Goal: Find contact information: Find contact information

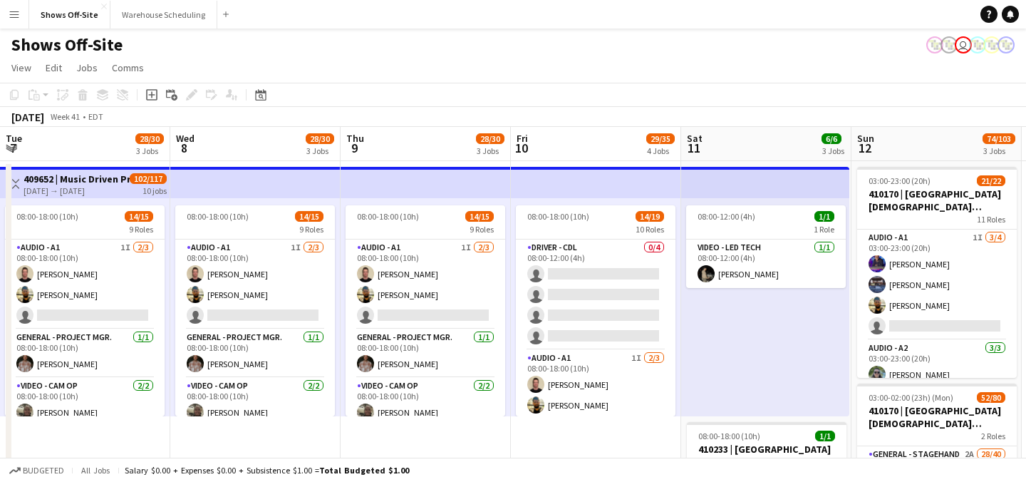
scroll to position [0, 625]
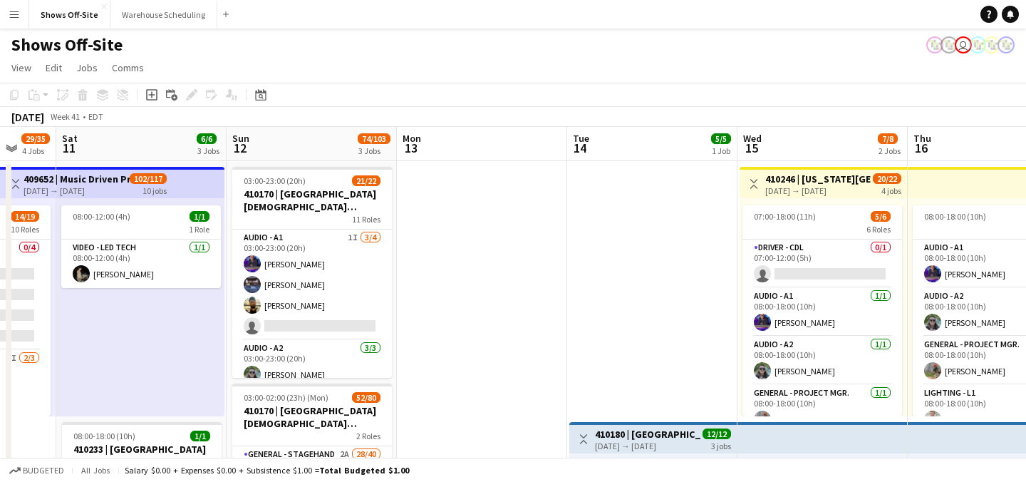
click at [9, 13] on app-icon "Menu" at bounding box center [14, 14] width 11 height 11
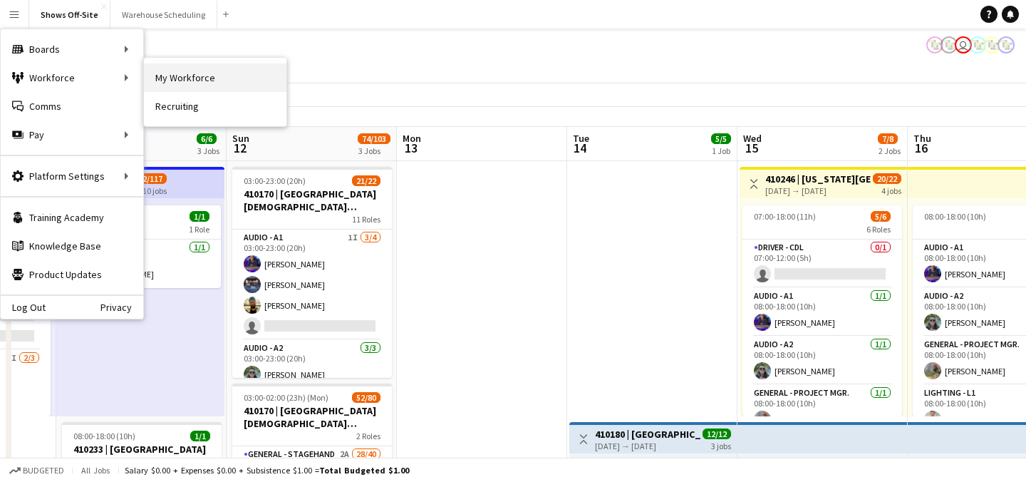
click at [239, 76] on link "My Workforce" at bounding box center [215, 77] width 142 height 28
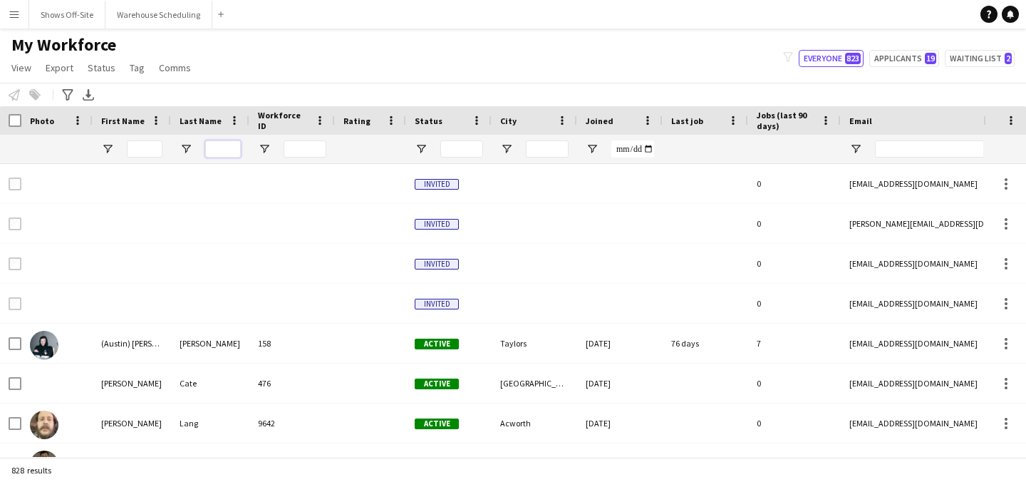
click at [215, 147] on input "Last Name Filter Input" at bounding box center [223, 148] width 36 height 17
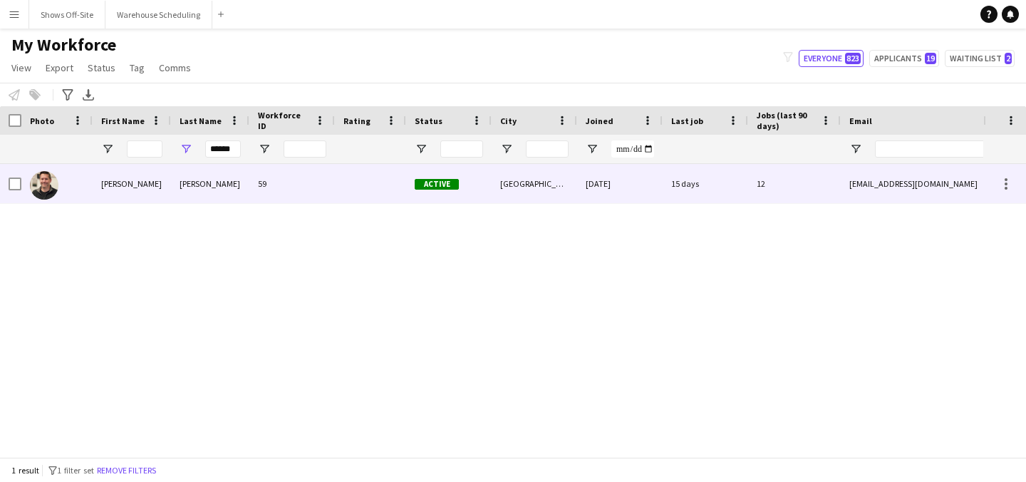
click at [228, 175] on div "[PERSON_NAME]" at bounding box center [210, 183] width 78 height 39
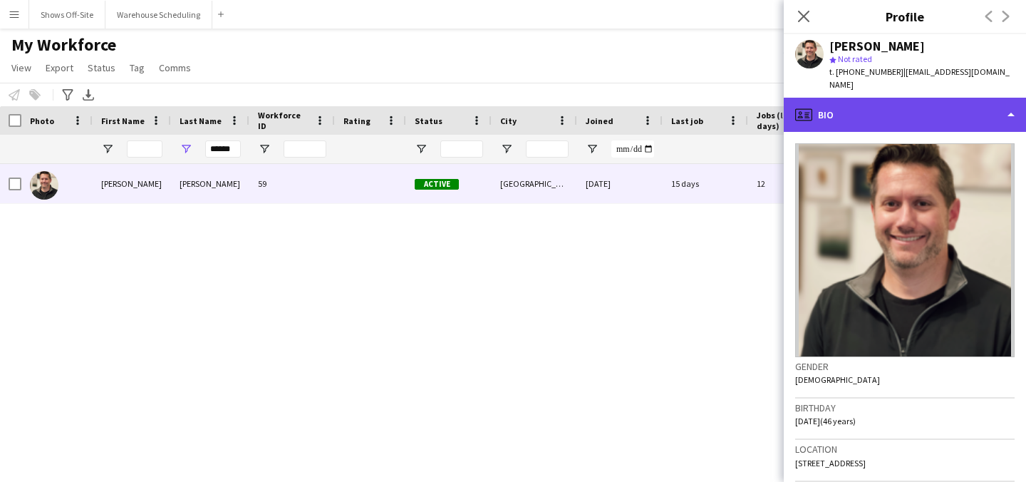
click at [863, 101] on div "profile Bio" at bounding box center [905, 115] width 242 height 34
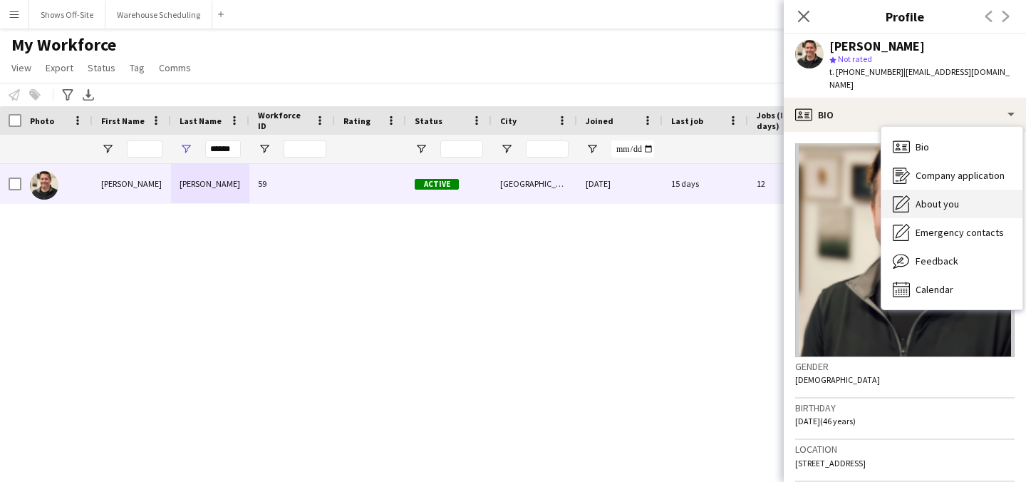
click at [943, 190] on div "About you About you" at bounding box center [951, 204] width 141 height 28
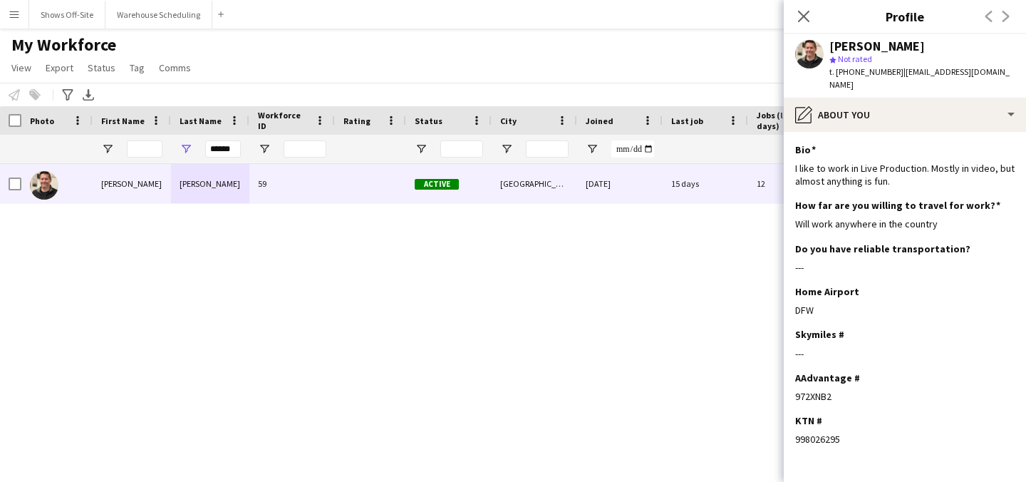
drag, startPoint x: 833, startPoint y: 383, endPoint x: 776, endPoint y: 383, distance: 57.0
click at [776, 383] on body "Menu Boards Boards Boards All jobs Status Workforce Workforce My Workforce Recr…" at bounding box center [513, 241] width 1026 height 482
click at [824, 390] on div "972XNB2" at bounding box center [904, 396] width 219 height 13
drag, startPoint x: 834, startPoint y: 385, endPoint x: 792, endPoint y: 385, distance: 41.3
click at [792, 385] on app-section-data-types "Bio Edit this field I like to work in Live Production. Mostly in video, but alm…" at bounding box center [905, 307] width 242 height 350
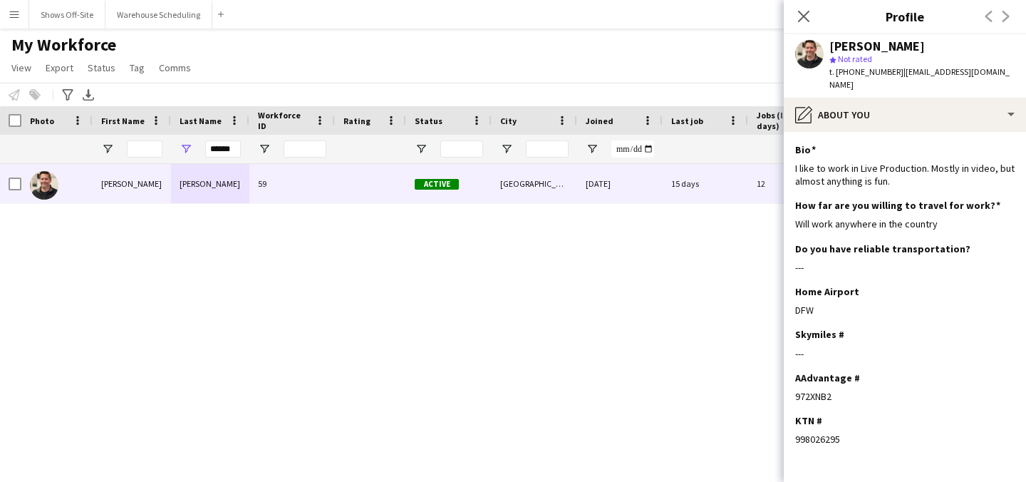
copy div "972XNB2"
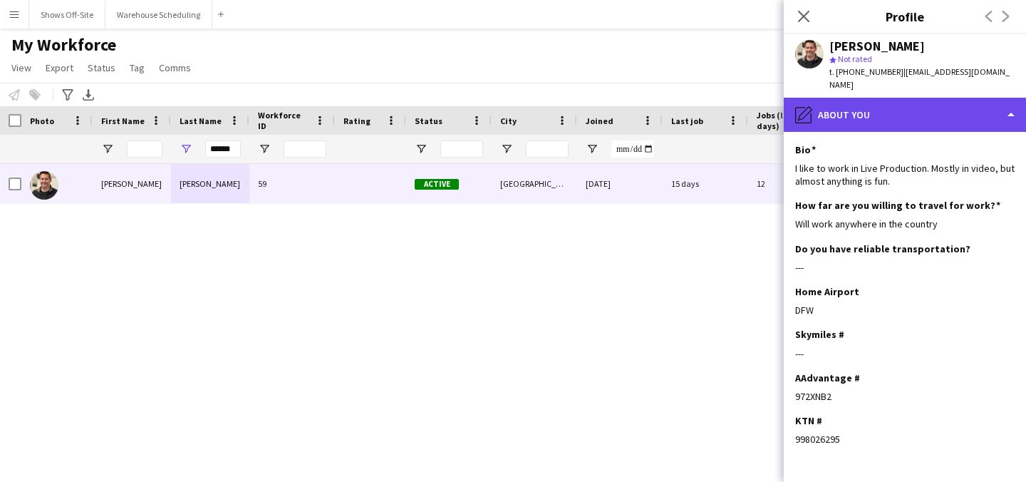
click at [866, 110] on div "pencil4 About you" at bounding box center [905, 115] width 242 height 34
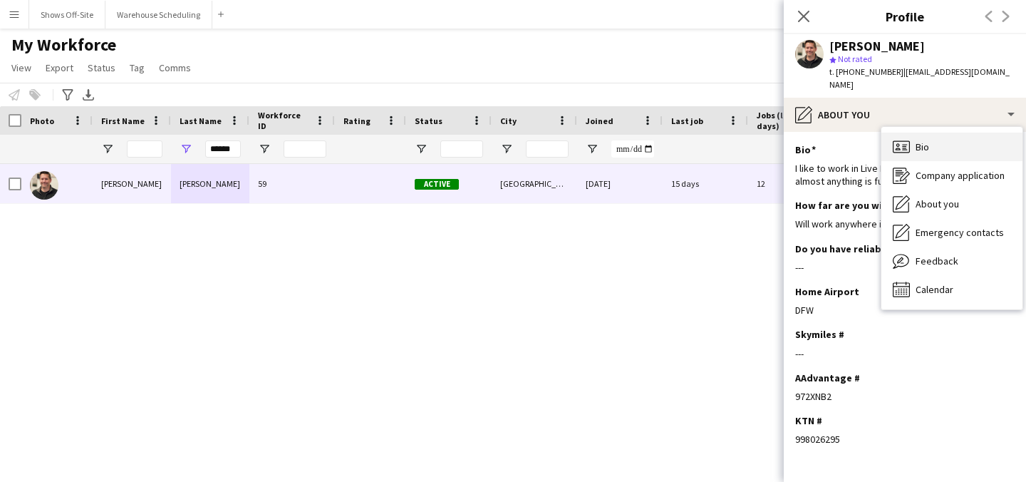
click at [885, 133] on div "Bio Bio" at bounding box center [951, 147] width 141 height 28
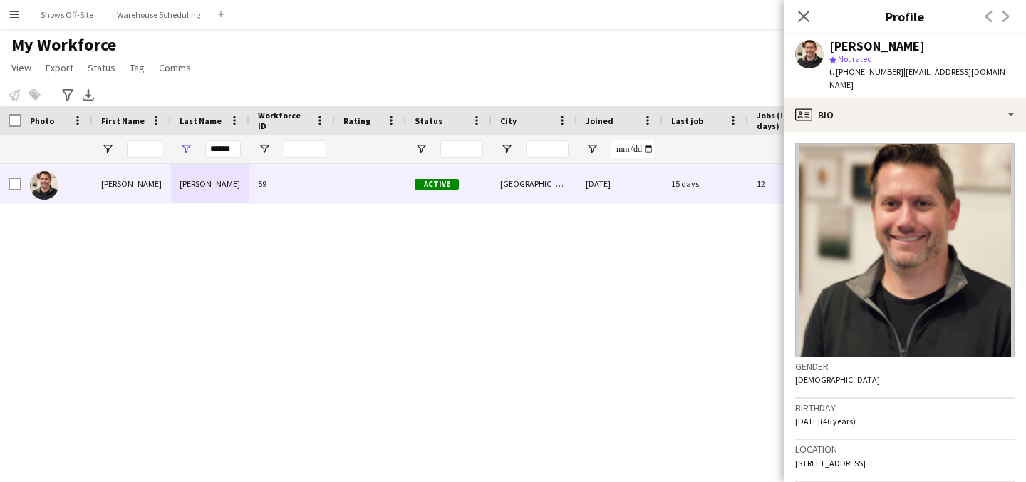
scroll to position [10, 0]
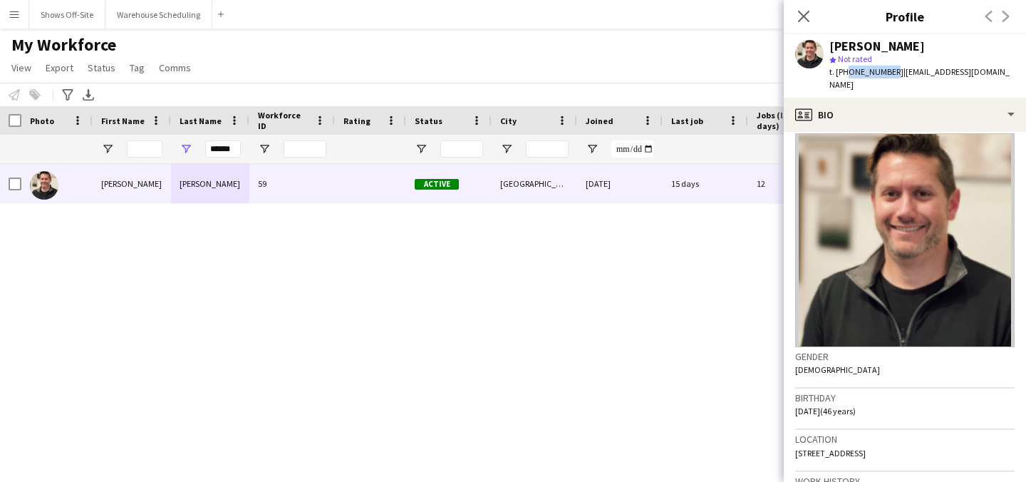
drag, startPoint x: 846, startPoint y: 73, endPoint x: 886, endPoint y: 73, distance: 39.9
click at [886, 73] on span "t. [PHONE_NUMBER]" at bounding box center [866, 71] width 74 height 11
copy span "8173133750"
drag, startPoint x: 237, startPoint y: 149, endPoint x: 175, endPoint y: 149, distance: 62.7
click at [175, 149] on div "******" at bounding box center [210, 149] width 78 height 28
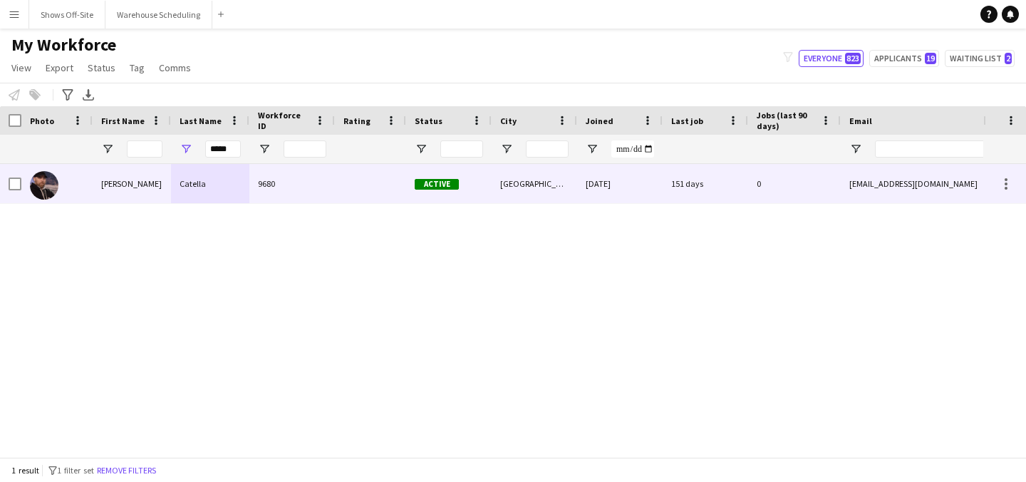
click at [172, 170] on div "Catella" at bounding box center [210, 183] width 78 height 39
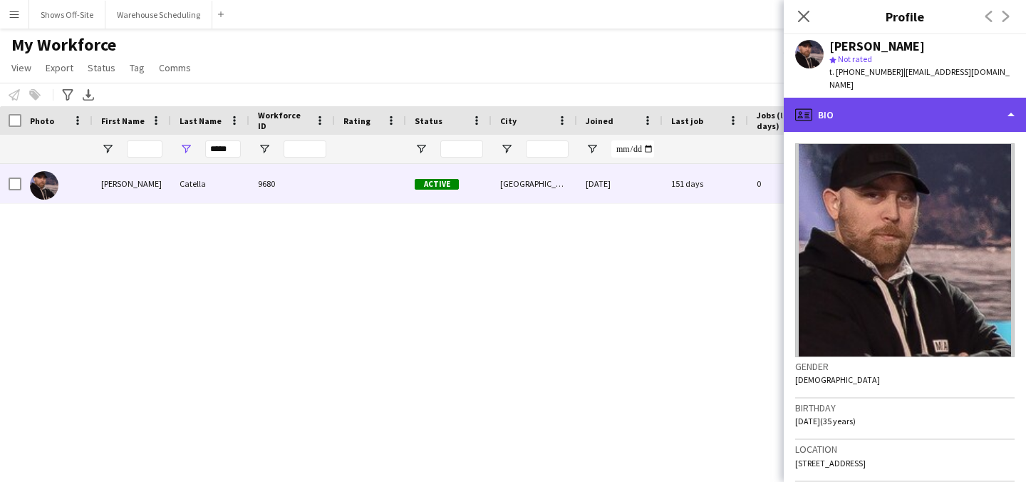
click at [918, 109] on div "profile Bio" at bounding box center [905, 115] width 242 height 34
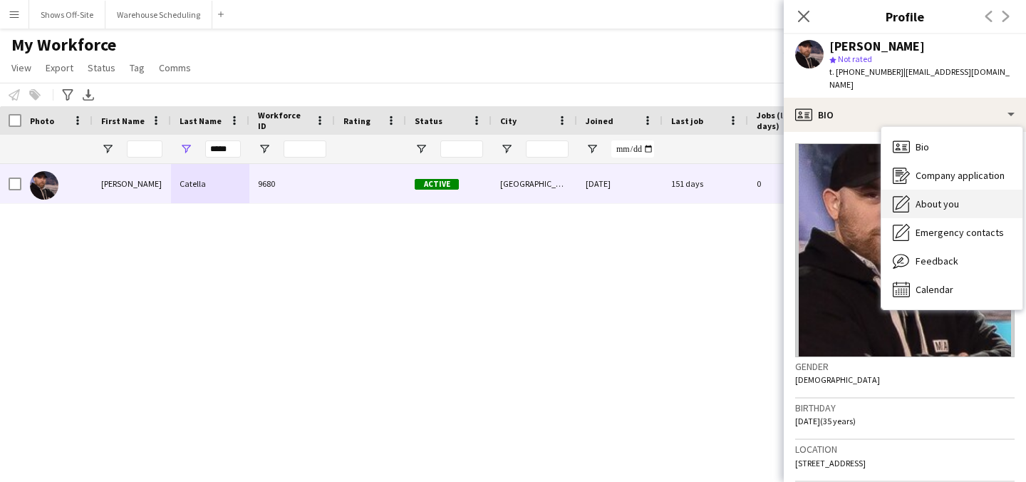
click at [931, 197] on span "About you" at bounding box center [936, 203] width 43 height 13
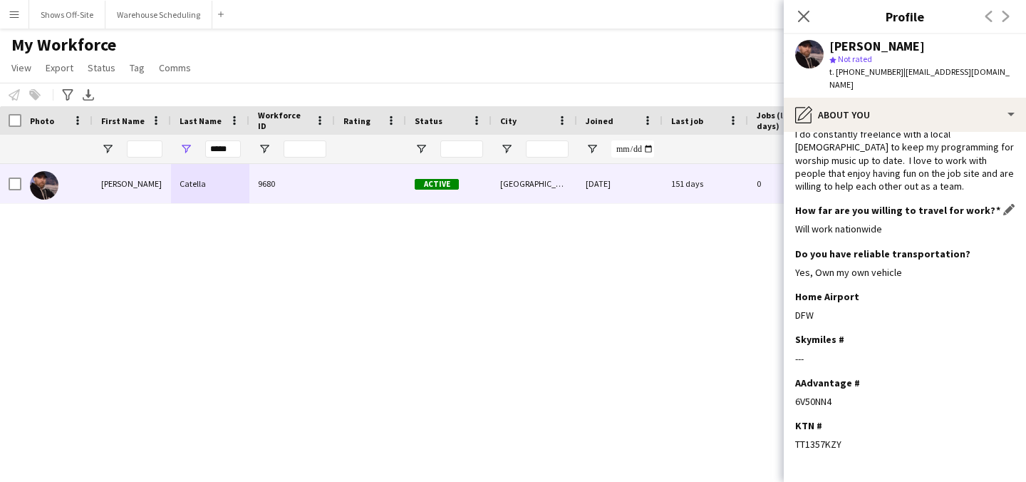
scroll to position [147, 0]
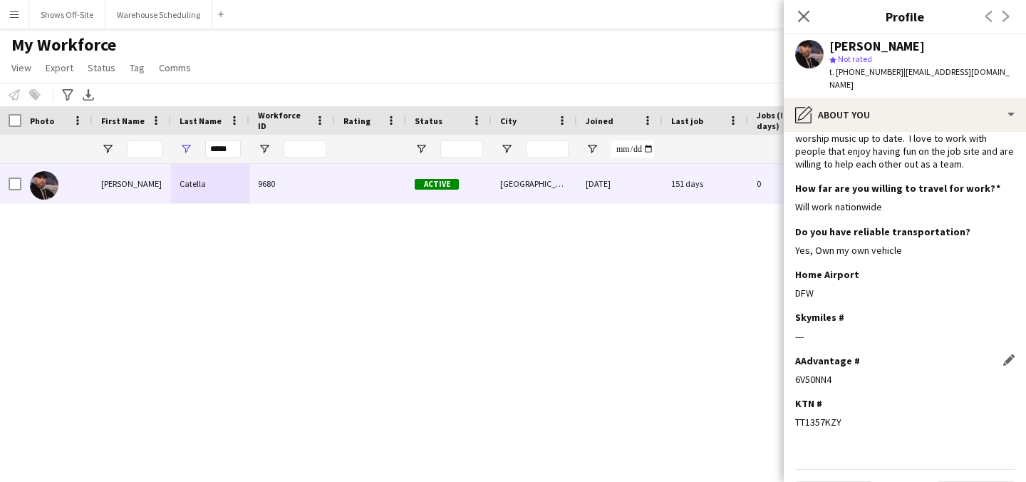
drag, startPoint x: 838, startPoint y: 346, endPoint x: 797, endPoint y: 342, distance: 40.8
click at [797, 354] on div "AAdvantage # Edit this field 6V50NN4" at bounding box center [904, 375] width 219 height 43
copy div "6V50NN4"
drag, startPoint x: 883, startPoint y: 48, endPoint x: 831, endPoint y: 48, distance: 51.3
click at [831, 48] on div "[PERSON_NAME]" at bounding box center [876, 46] width 95 height 13
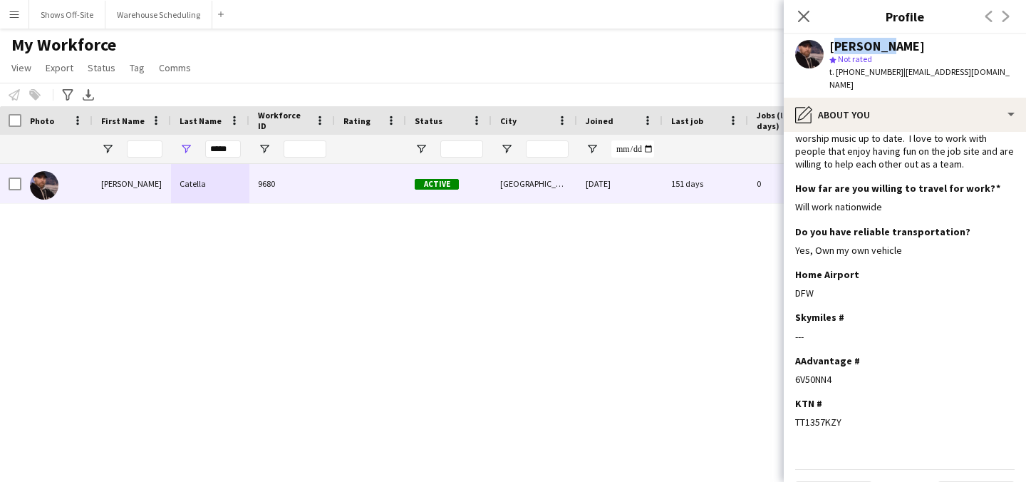
copy div "[PERSON_NAME]"
drag, startPoint x: 923, startPoint y: 45, endPoint x: 886, endPoint y: 45, distance: 37.0
click at [886, 45] on div "[PERSON_NAME]" at bounding box center [876, 46] width 95 height 13
copy div "Catella"
drag, startPoint x: 834, startPoint y: 336, endPoint x: 796, endPoint y: 336, distance: 38.5
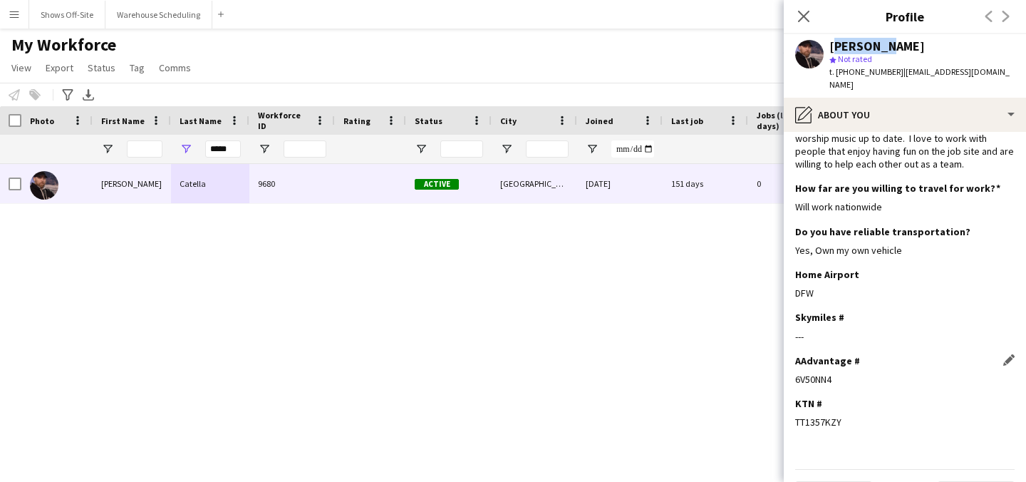
click at [796, 373] on div "6V50NN4" at bounding box center [904, 379] width 219 height 13
copy div "6V50NN4"
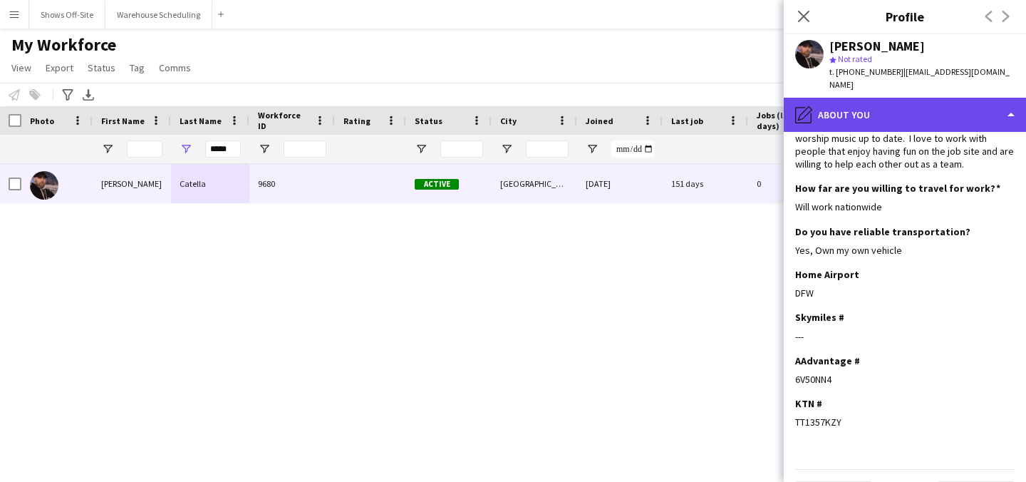
click at [858, 99] on div "pencil4 About you" at bounding box center [905, 115] width 242 height 34
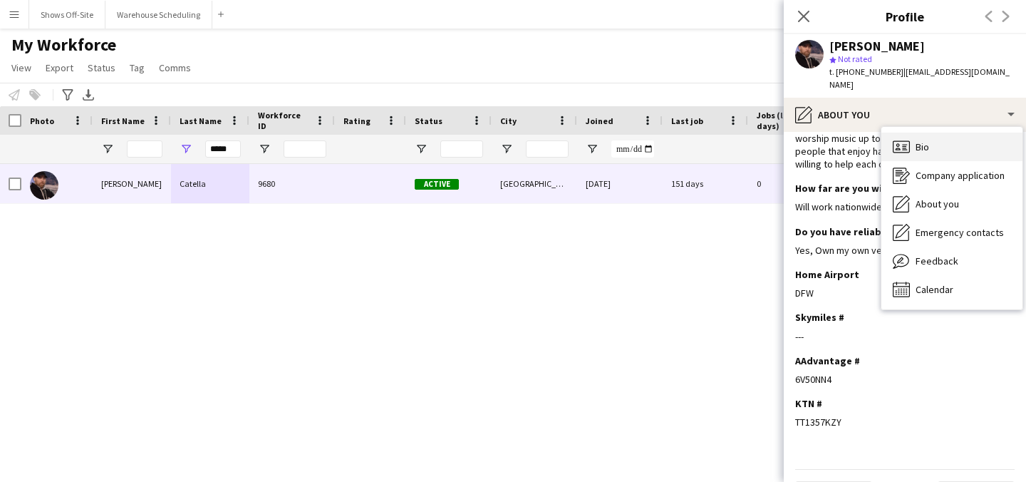
click at [891, 133] on div "Bio Bio" at bounding box center [951, 147] width 141 height 28
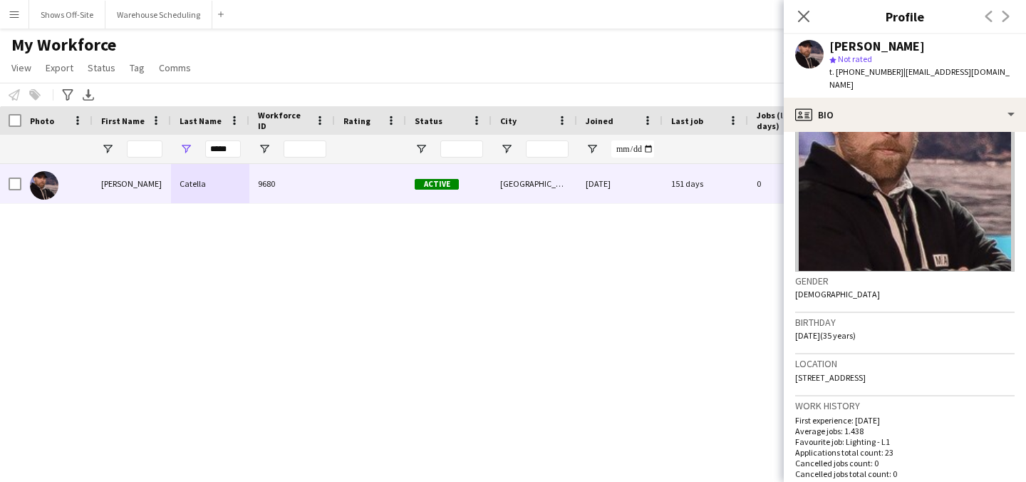
scroll to position [88, 0]
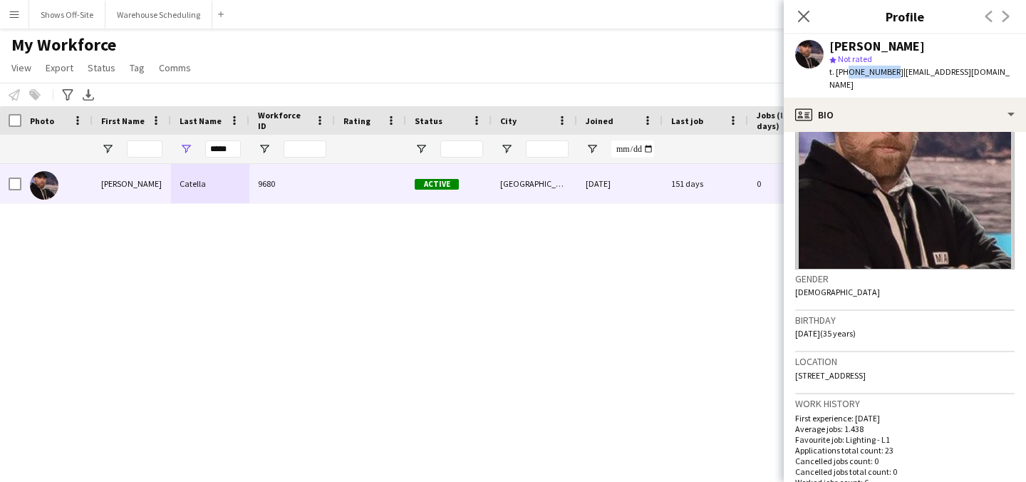
drag, startPoint x: 844, startPoint y: 73, endPoint x: 885, endPoint y: 73, distance: 40.6
click at [885, 73] on span "t. [PHONE_NUMBER]" at bounding box center [866, 71] width 74 height 11
copy span "4077167138"
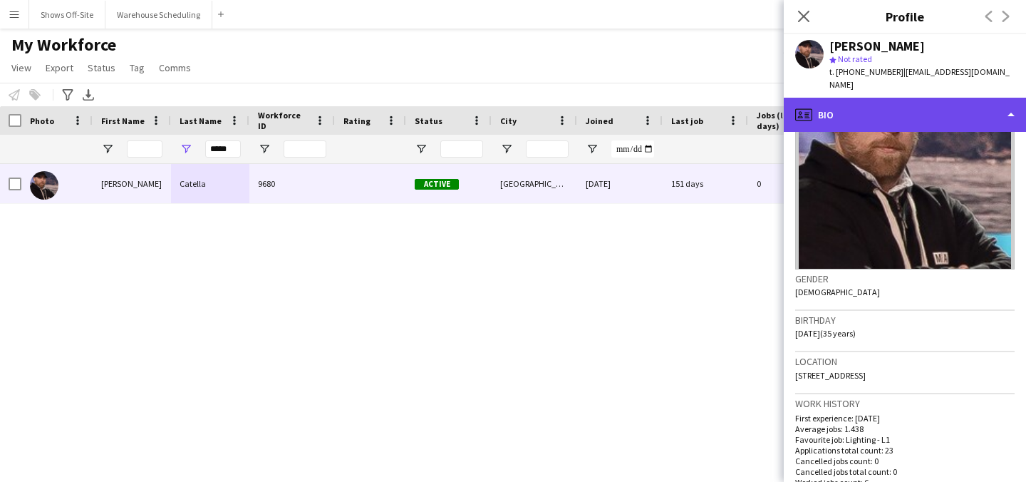
click at [871, 98] on div "profile Bio" at bounding box center [905, 115] width 242 height 34
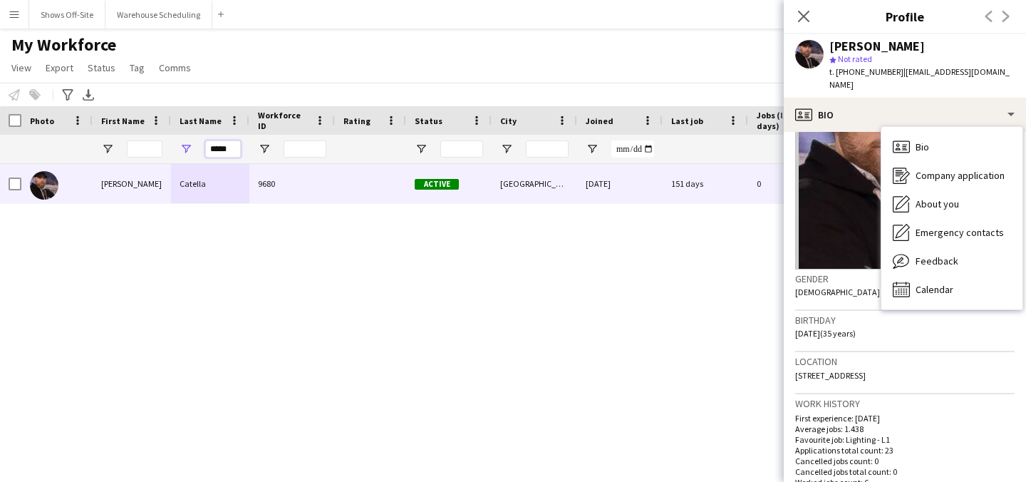
drag, startPoint x: 226, startPoint y: 149, endPoint x: 140, endPoint y: 149, distance: 86.2
click at [162, 149] on div "*****" at bounding box center [772, 149] width 1545 height 28
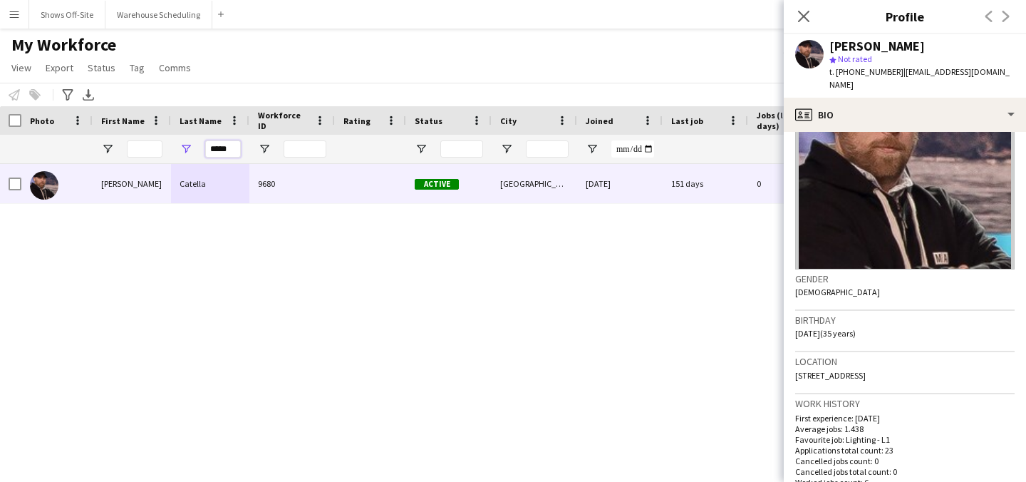
type input "*"
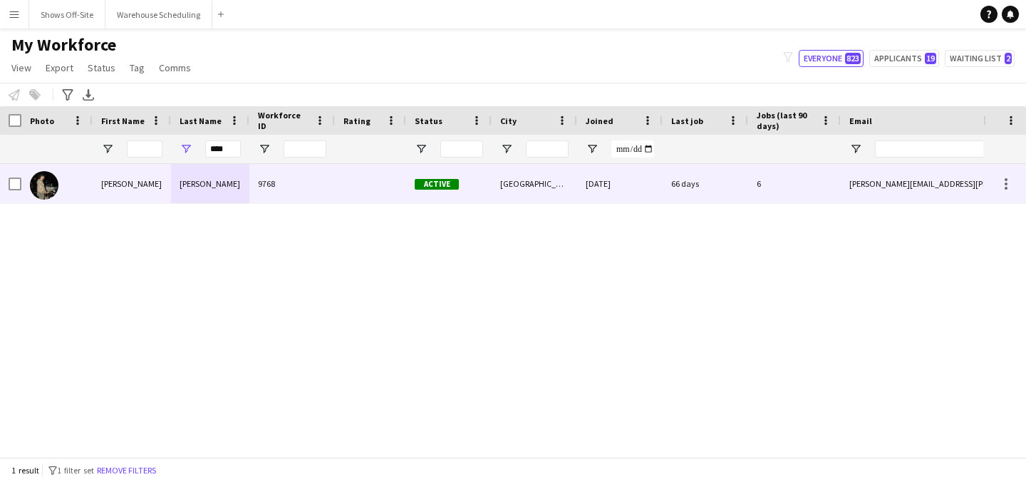
click at [199, 177] on div "[PERSON_NAME]" at bounding box center [210, 183] width 78 height 39
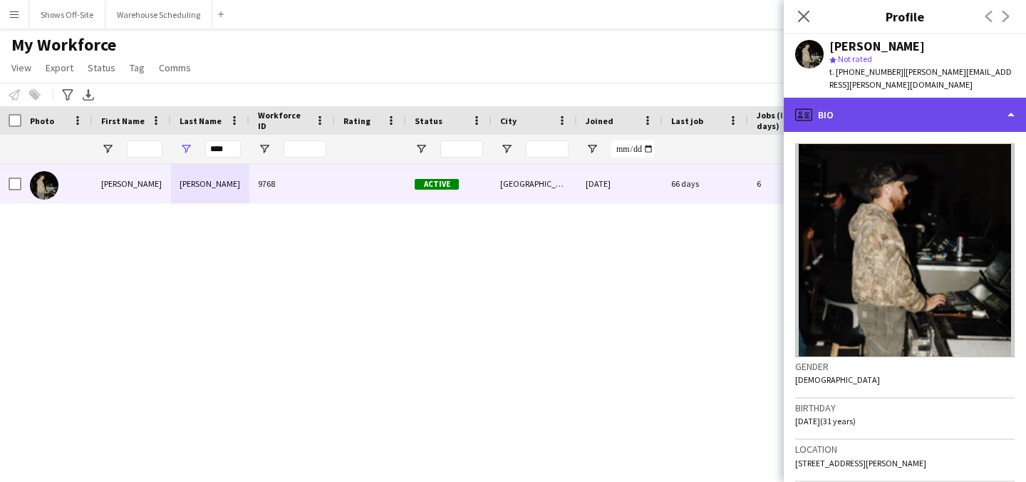
click at [893, 98] on div "profile Bio" at bounding box center [905, 115] width 242 height 34
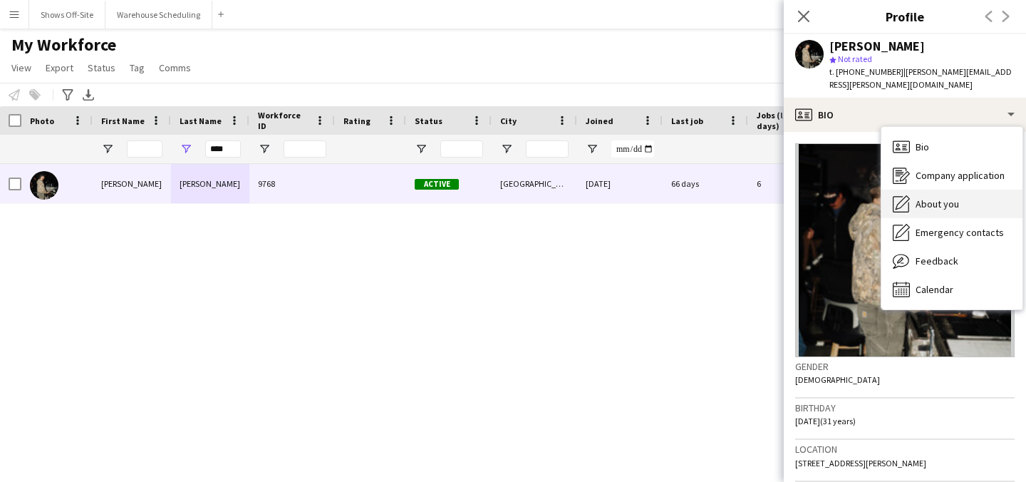
click at [917, 197] on span "About you" at bounding box center [936, 203] width 43 height 13
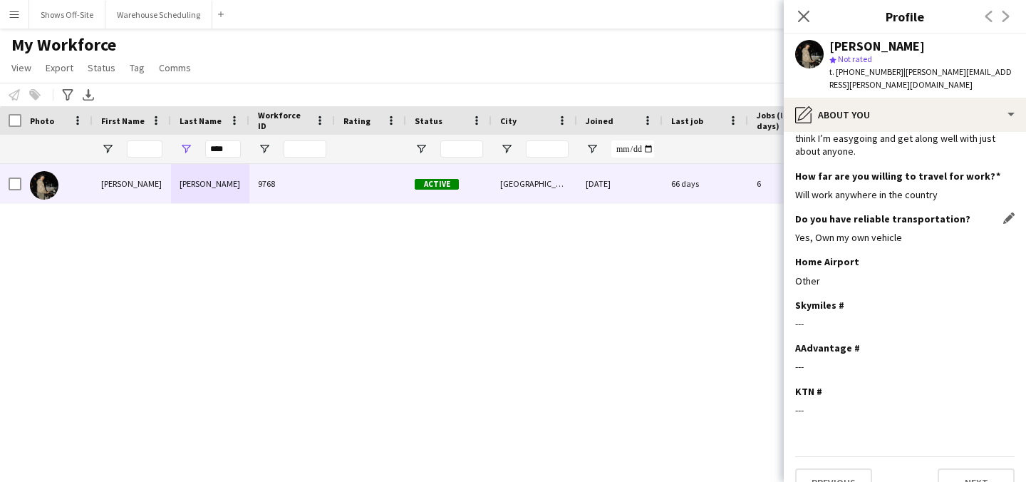
scroll to position [0, 0]
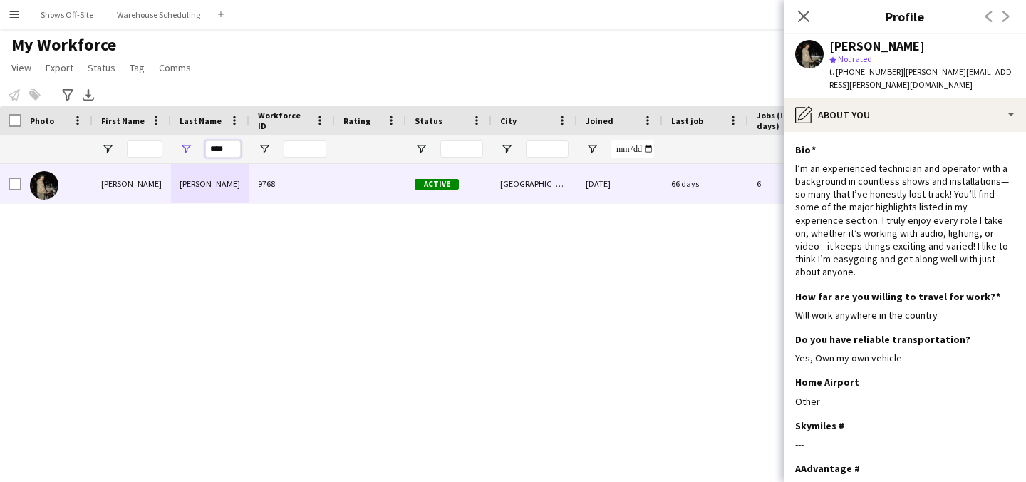
drag, startPoint x: 234, startPoint y: 152, endPoint x: 197, endPoint y: 152, distance: 37.0
click at [197, 152] on div "****" at bounding box center [210, 149] width 78 height 28
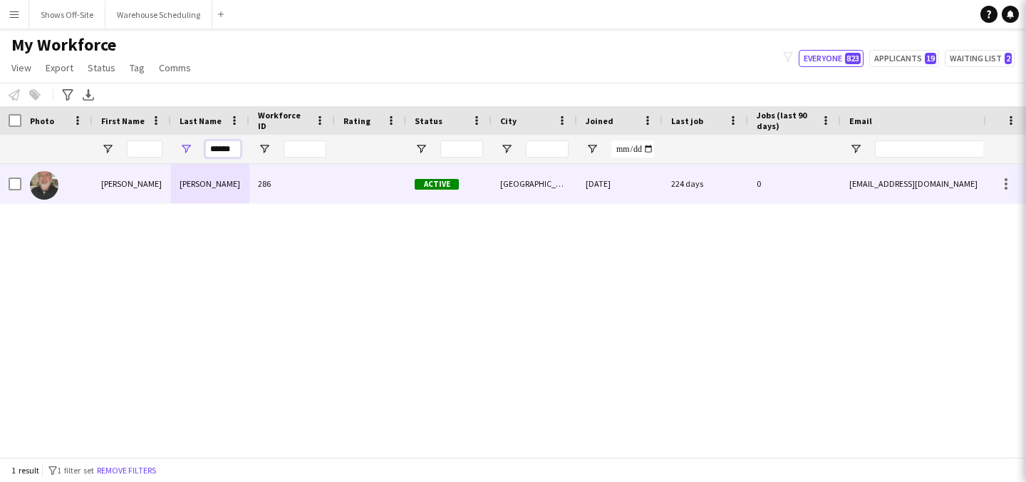
type input "******"
click at [217, 179] on div "[PERSON_NAME]" at bounding box center [210, 183] width 78 height 39
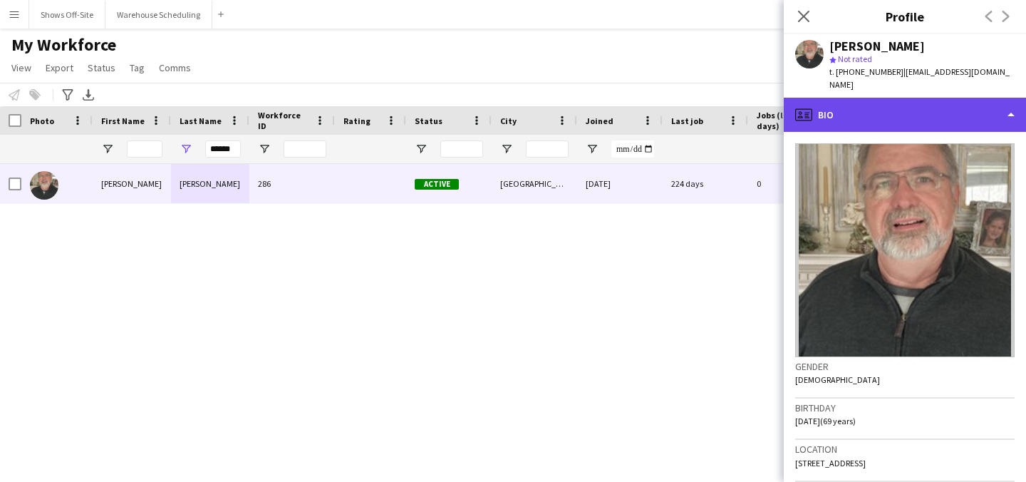
click at [924, 107] on div "profile Bio" at bounding box center [905, 115] width 242 height 34
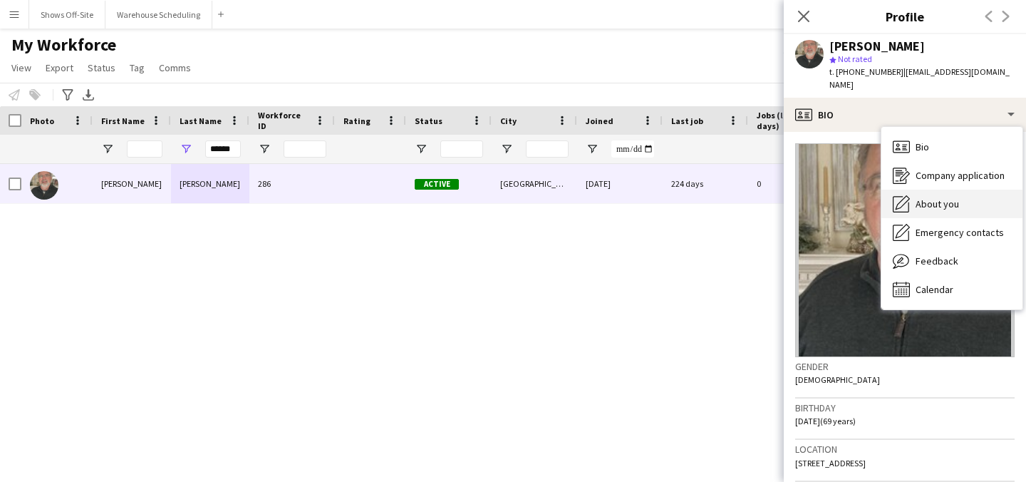
click at [945, 197] on span "About you" at bounding box center [936, 203] width 43 height 13
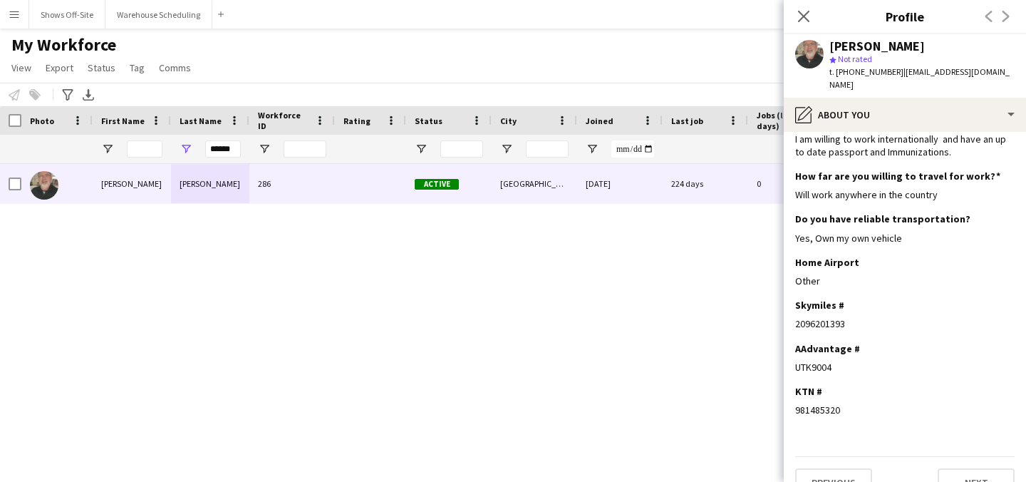
scroll to position [160, 0]
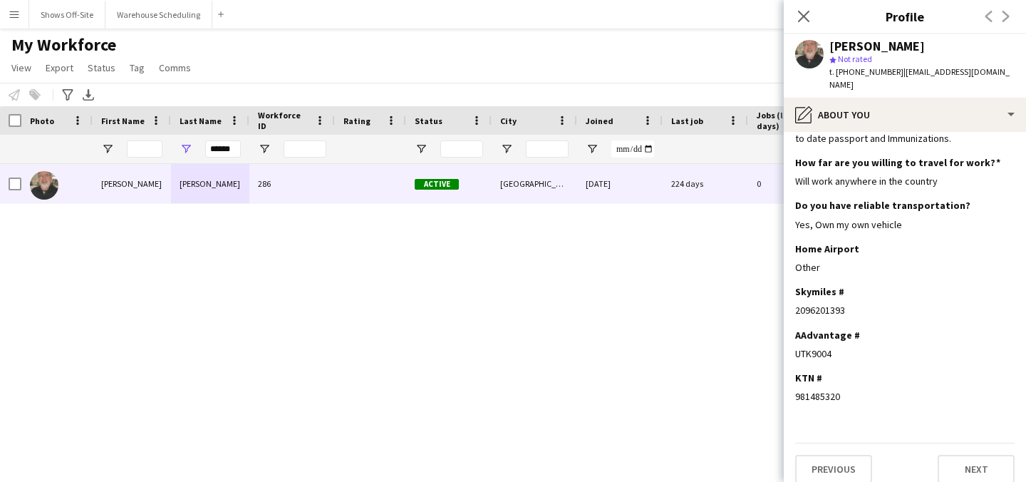
drag, startPoint x: 809, startPoint y: 294, endPoint x: 785, endPoint y: 294, distance: 24.2
click at [785, 294] on app-section-data-types "Bio Edit this field Born again follower of [PERSON_NAME] . Married to [PERSON_N…" at bounding box center [905, 307] width 242 height 350
copy div "2096201393"
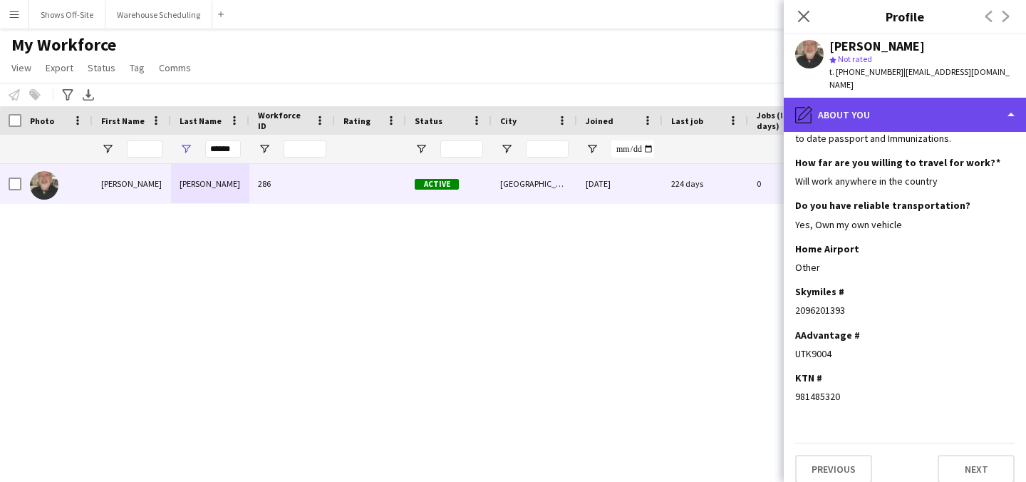
click at [850, 100] on div "pencil4 About you" at bounding box center [905, 115] width 242 height 34
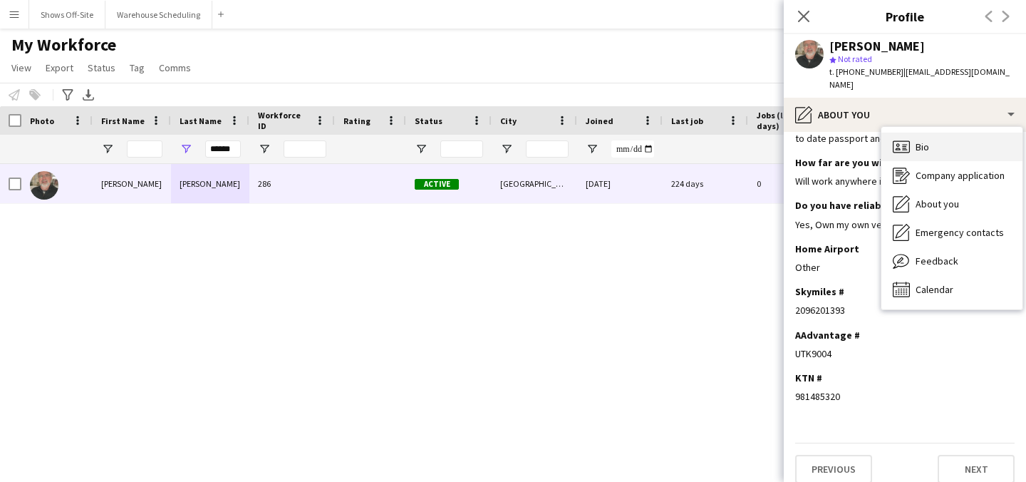
click at [891, 139] on div "Bio Bio" at bounding box center [951, 147] width 141 height 28
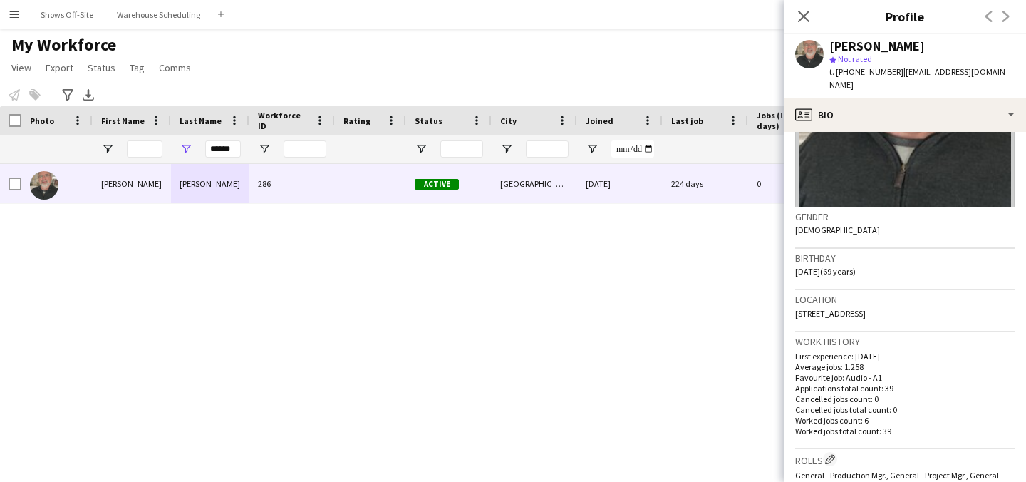
scroll to position [150, 0]
click at [85, 18] on button "Shows Off-Site Close" at bounding box center [67, 15] width 76 height 28
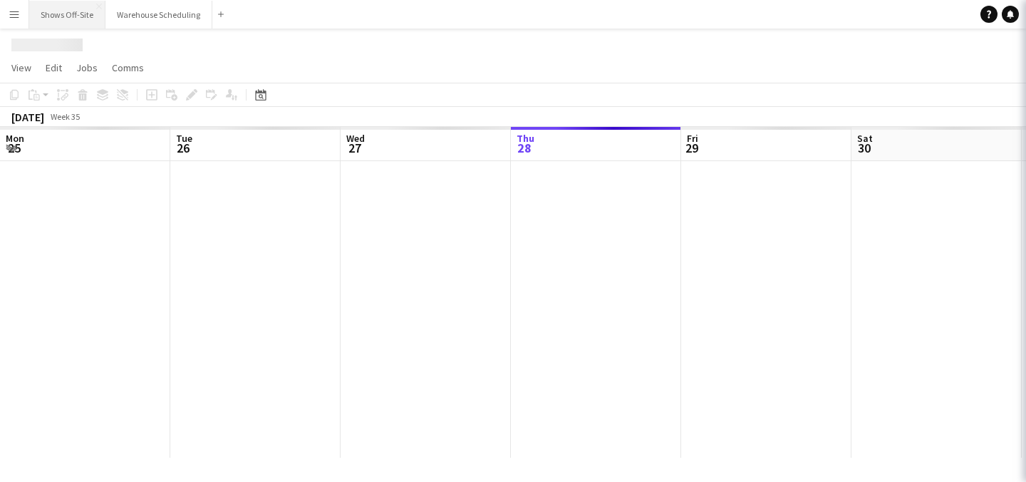
scroll to position [0, 341]
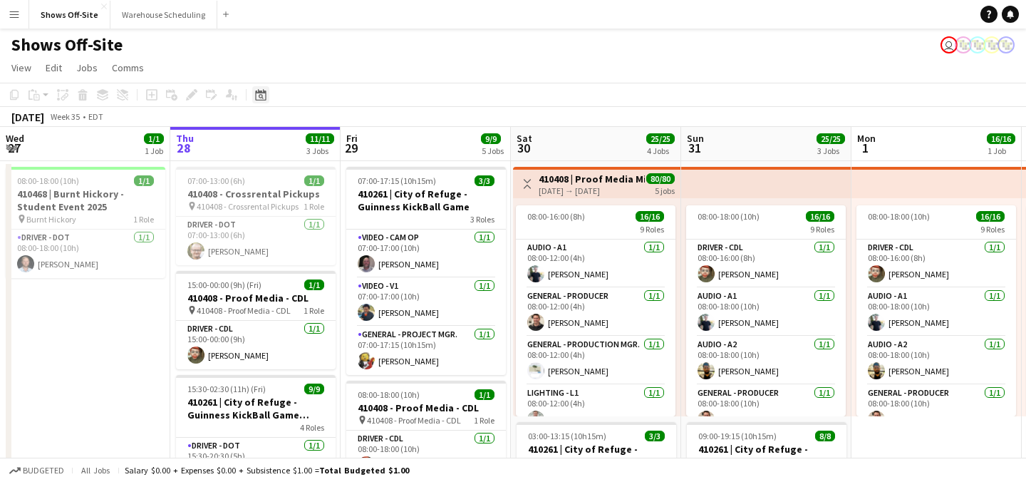
click at [263, 95] on icon "Date picker" at bounding box center [260, 94] width 11 height 11
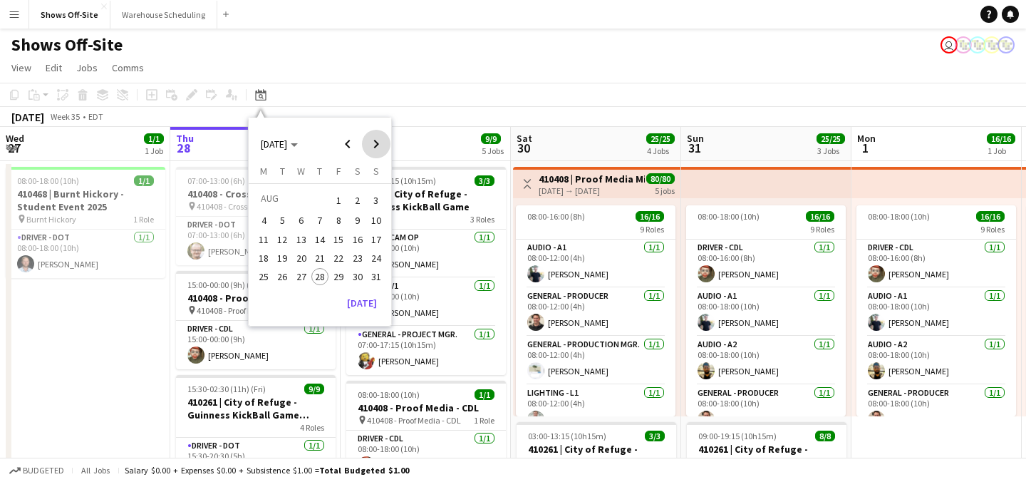
click at [373, 152] on span "Next month" at bounding box center [376, 144] width 28 height 28
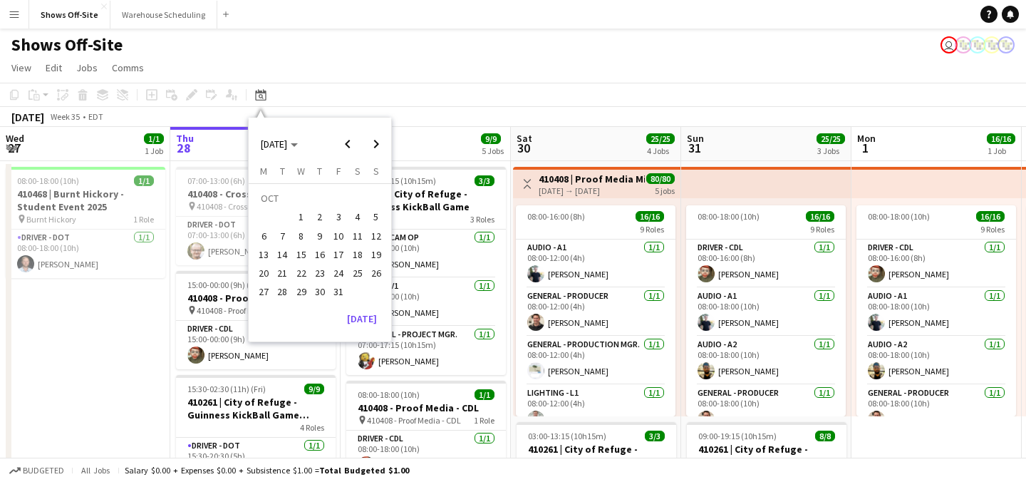
click at [376, 250] on span "19" at bounding box center [376, 254] width 17 height 17
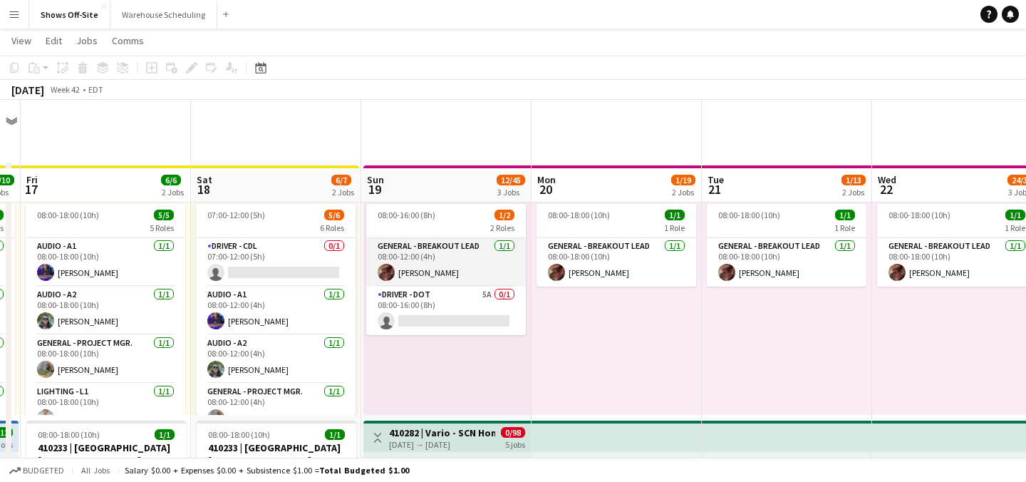
scroll to position [218, 0]
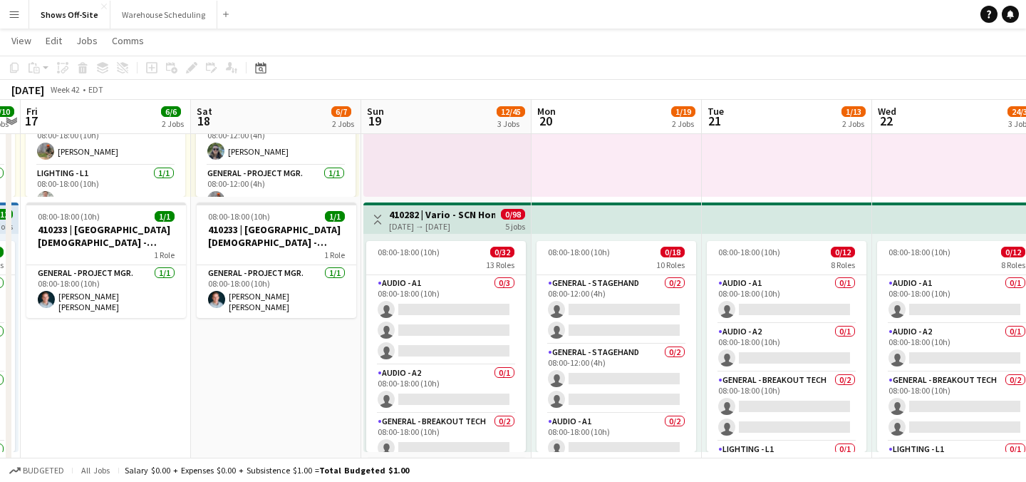
click at [398, 223] on div "[DATE] → [DATE]" at bounding box center [442, 226] width 106 height 11
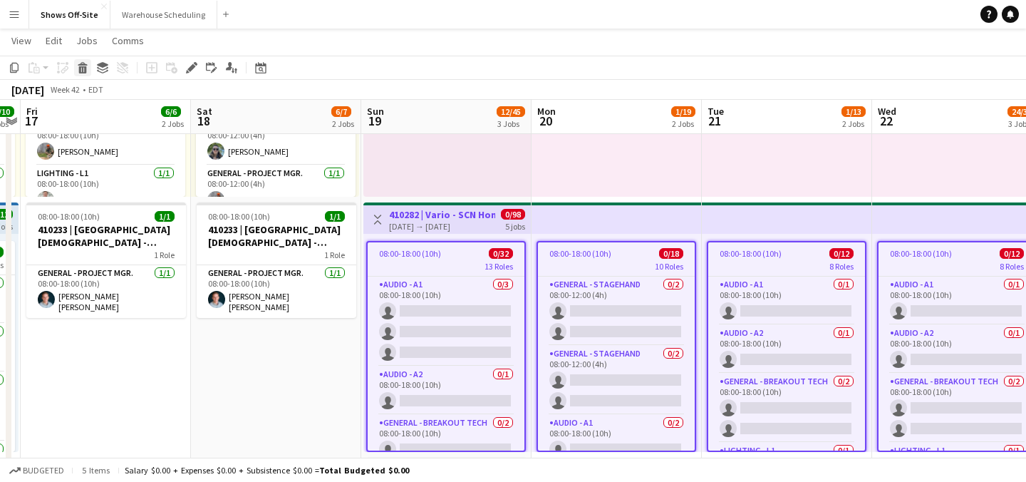
click at [81, 68] on icon "Delete" at bounding box center [82, 67] width 11 height 11
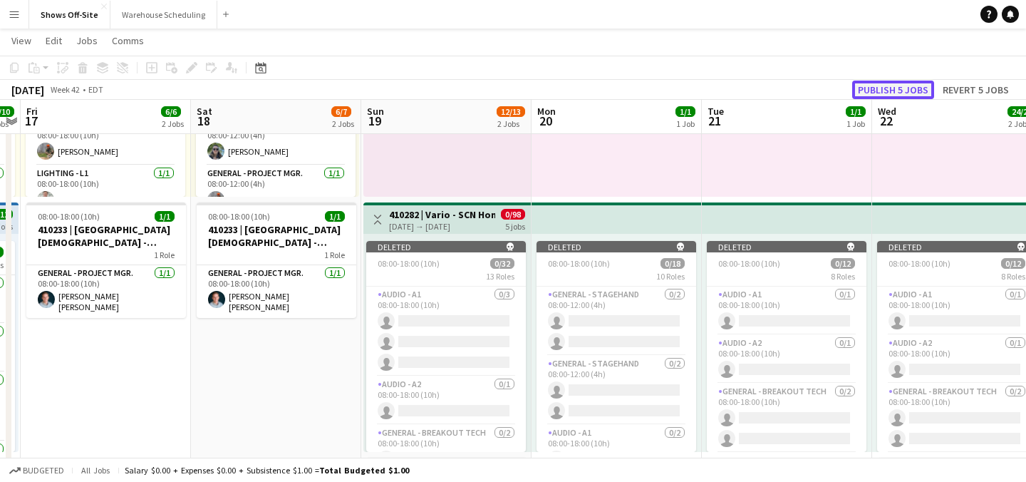
click at [924, 85] on button "Publish 5 jobs" at bounding box center [893, 90] width 82 height 19
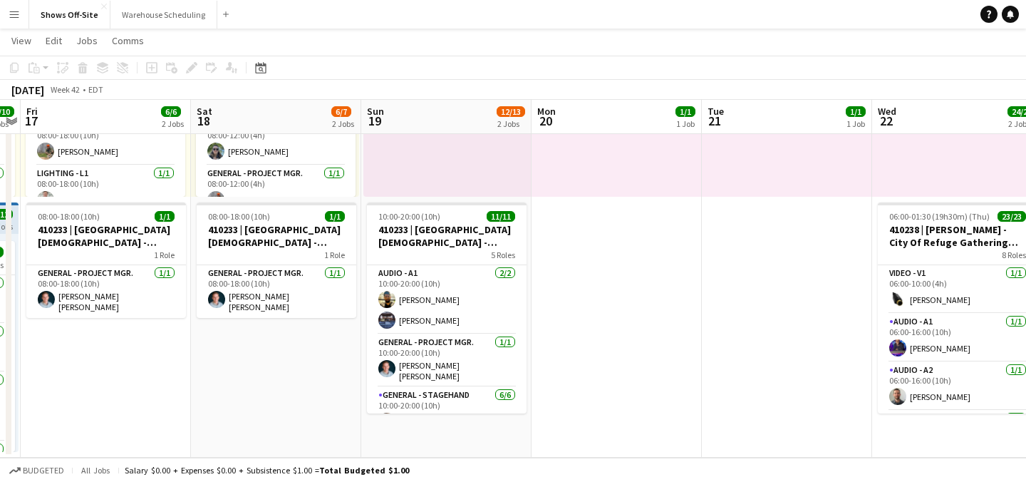
scroll to position [0, 0]
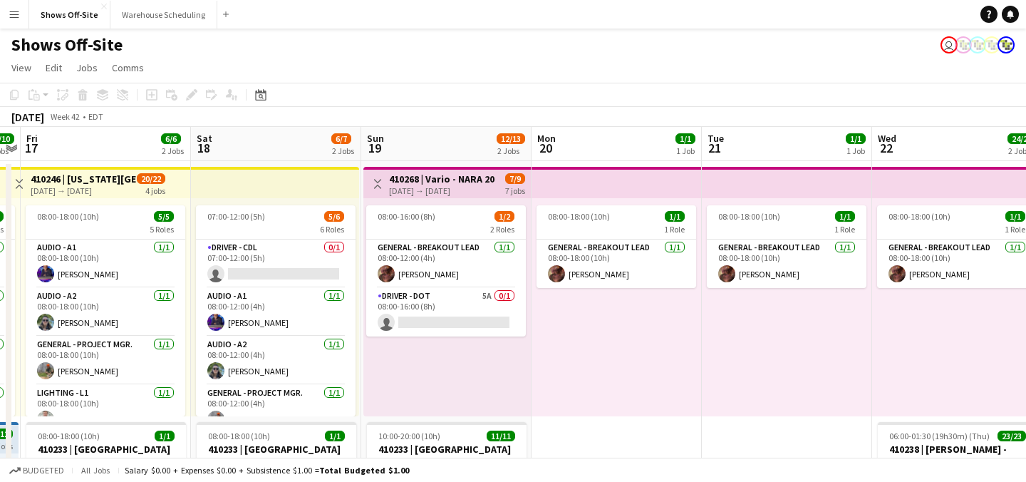
click at [13, 11] on app-icon "Menu" at bounding box center [14, 14] width 11 height 11
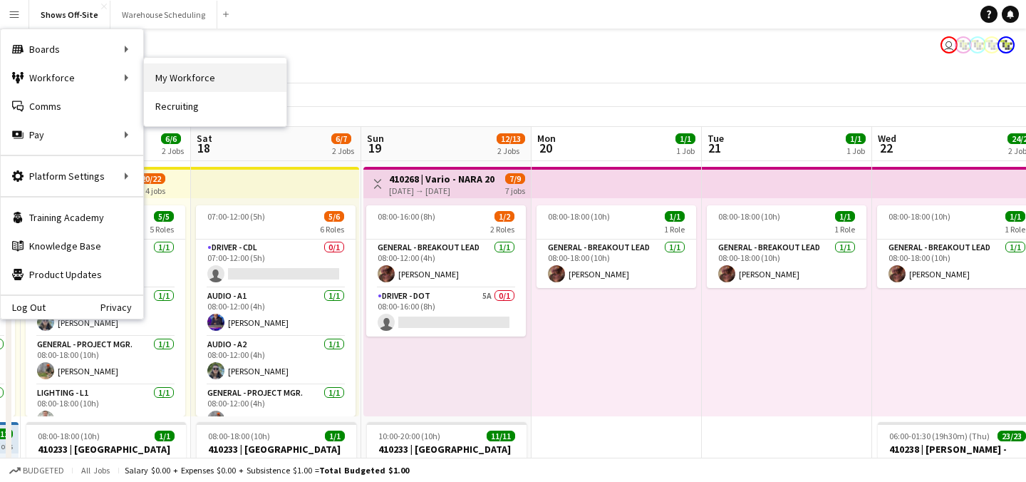
click at [177, 83] on link "My Workforce" at bounding box center [215, 77] width 142 height 28
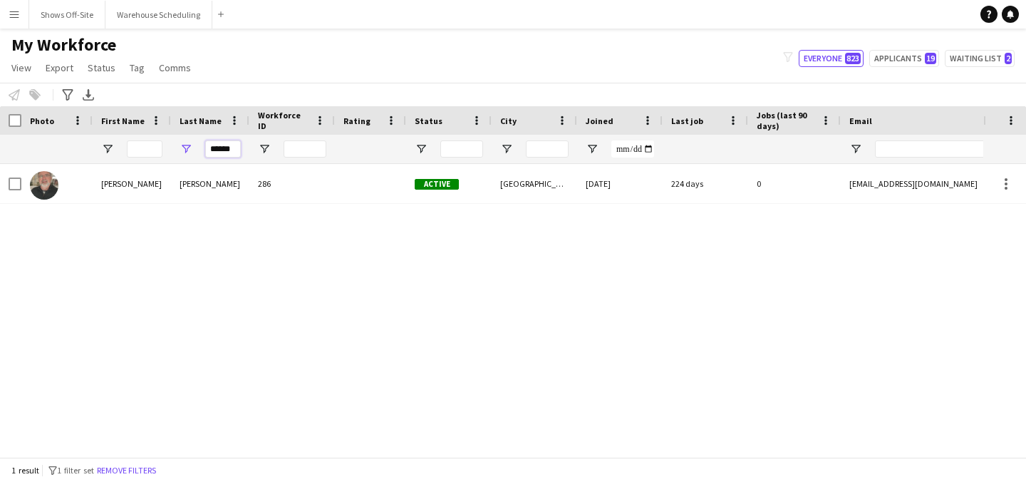
drag, startPoint x: 212, startPoint y: 149, endPoint x: 280, endPoint y: 155, distance: 68.6
click at [281, 155] on div "******" at bounding box center [772, 149] width 1545 height 28
type input "*"
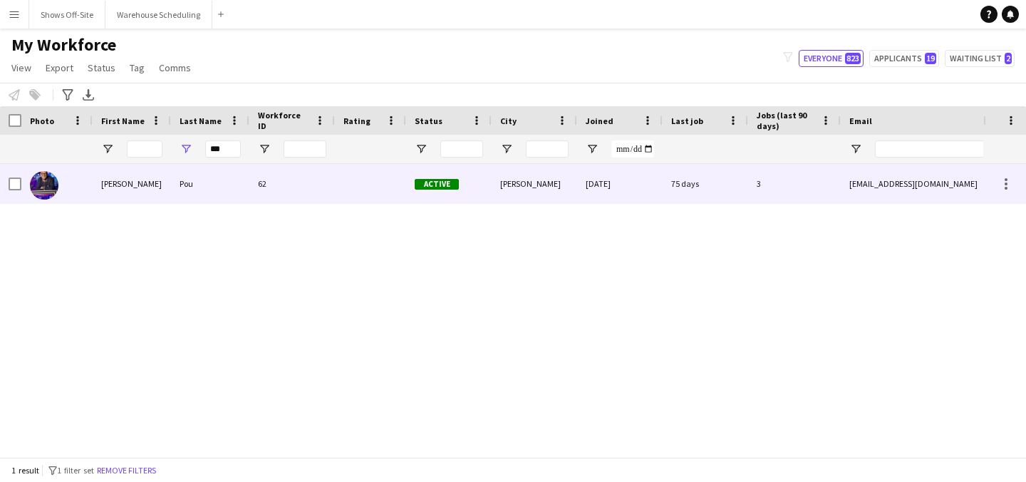
click at [289, 186] on div "62" at bounding box center [291, 183] width 85 height 39
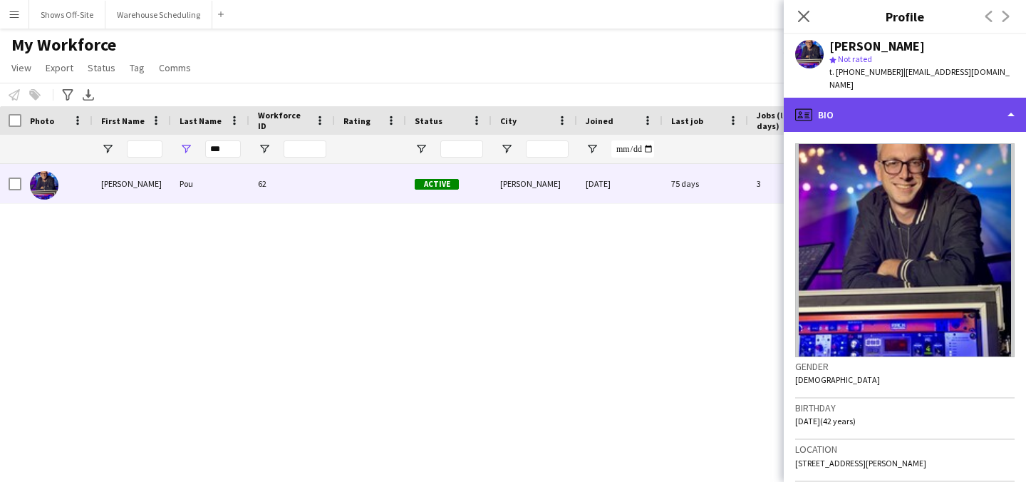
click at [898, 98] on div "profile Bio" at bounding box center [905, 115] width 242 height 34
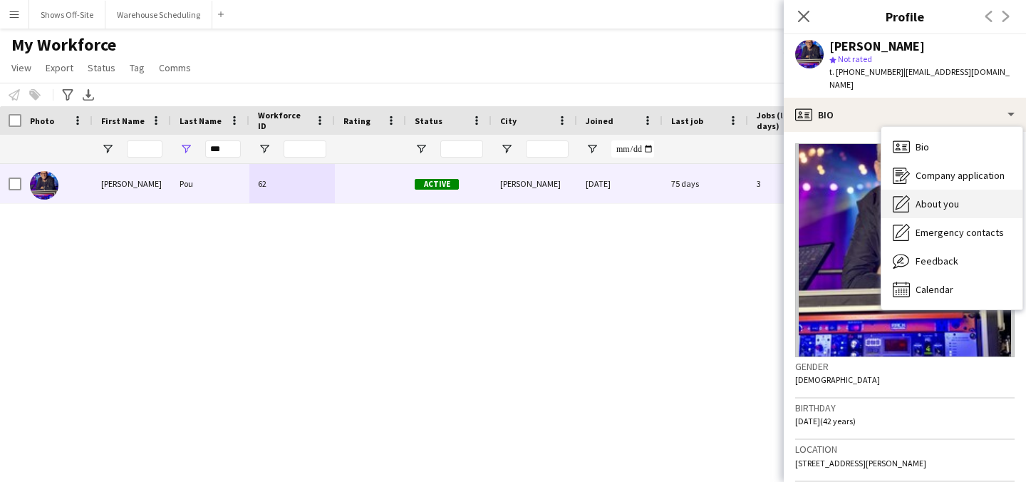
click at [930, 198] on div "About you About you" at bounding box center [951, 204] width 141 height 28
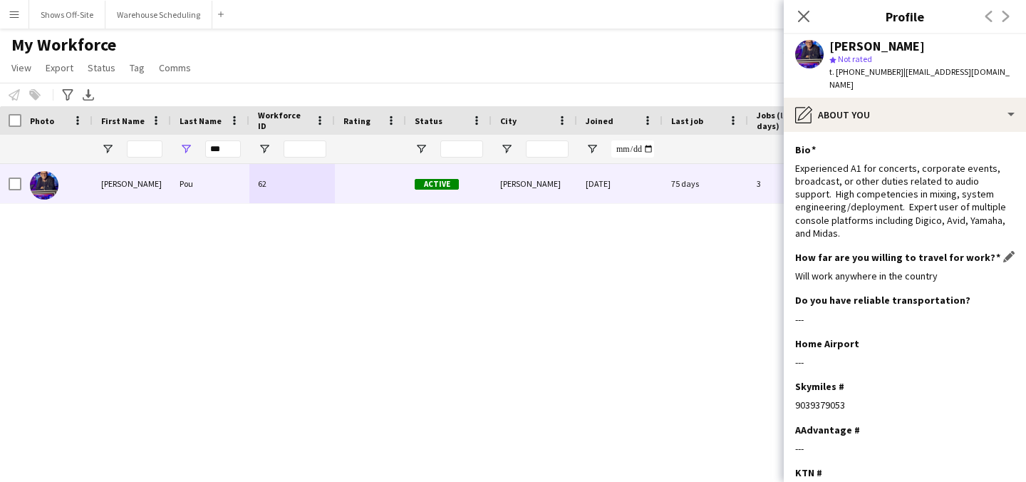
scroll to position [84, 0]
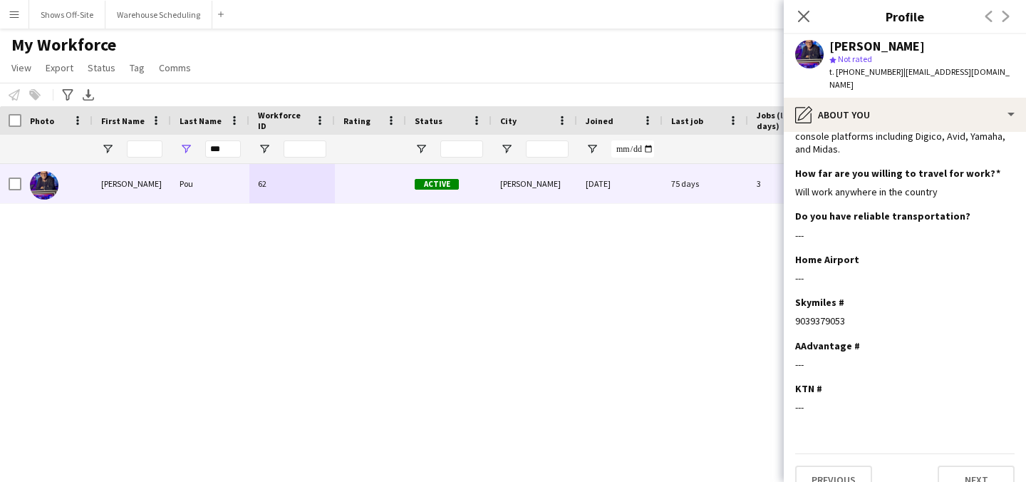
drag, startPoint x: 799, startPoint y: 306, endPoint x: 769, endPoint y: 306, distance: 29.9
click at [769, 306] on body "Menu Boards Boards Boards All jobs Status Workforce Workforce My Workforce Recr…" at bounding box center [513, 241] width 1026 height 482
click at [864, 314] on div "9039379053" at bounding box center [904, 320] width 219 height 13
drag, startPoint x: 851, startPoint y: 306, endPoint x: 791, endPoint y: 306, distance: 60.6
click at [790, 306] on app-section-data-types "Bio Edit this field Experienced A1 for concerts, corporate events, broadcast, o…" at bounding box center [905, 307] width 242 height 350
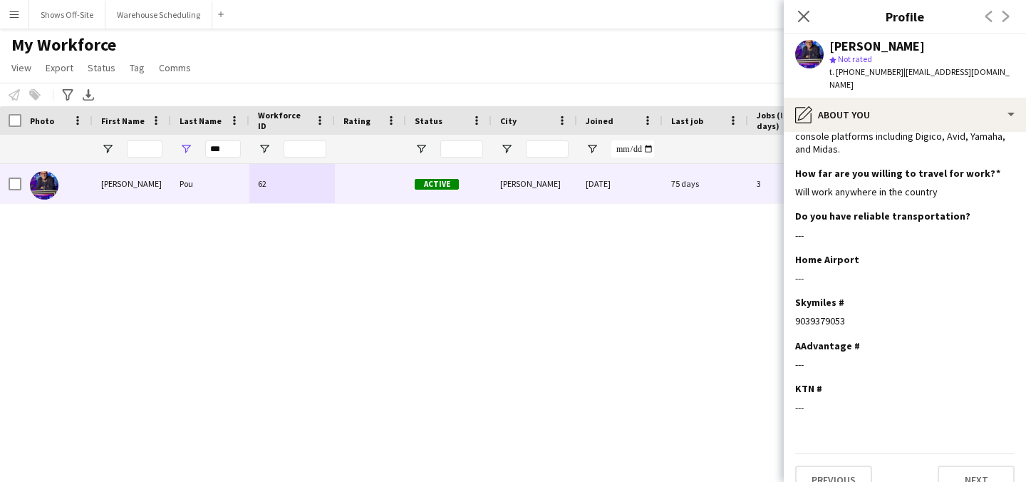
copy div "9039379053"
drag, startPoint x: 889, startPoint y: 48, endPoint x: 824, endPoint y: 47, distance: 64.8
click at [824, 47] on div "[PERSON_NAME] star Not rated t. [PHONE_NUMBER] | [EMAIL_ADDRESS][DOMAIN_NAME]" at bounding box center [905, 65] width 242 height 63
copy div "[PERSON_NAME]"
drag, startPoint x: 228, startPoint y: 148, endPoint x: 179, endPoint y: 147, distance: 49.2
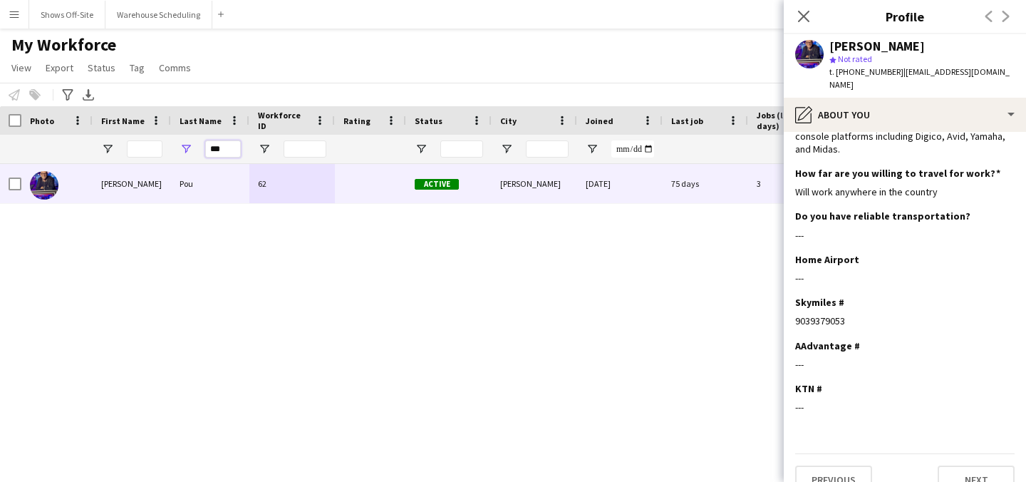
click at [182, 147] on div "***" at bounding box center [210, 149] width 78 height 28
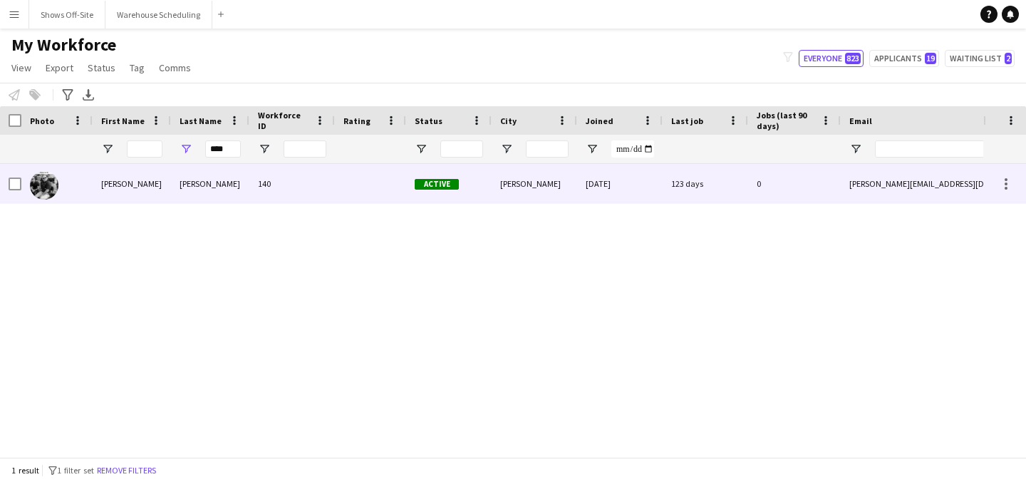
click at [224, 172] on div "[PERSON_NAME]" at bounding box center [210, 183] width 78 height 39
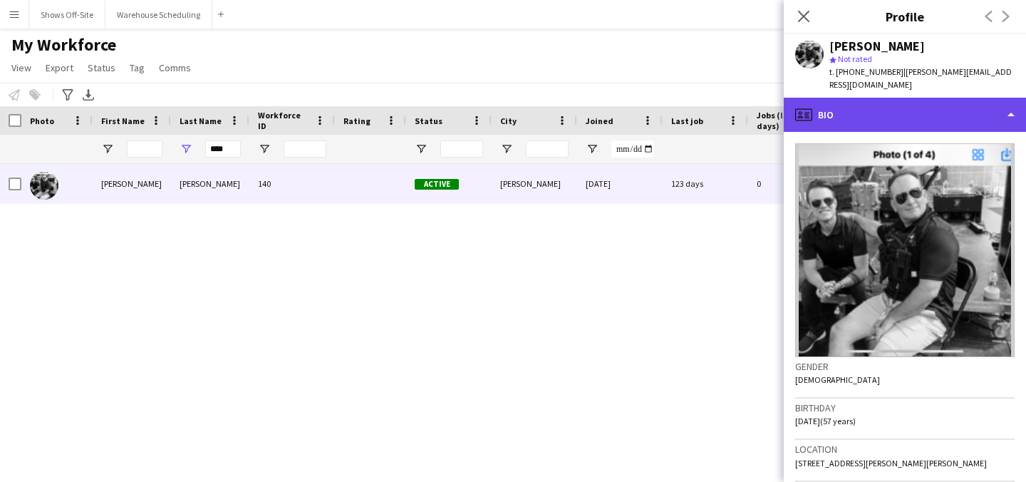
click at [917, 103] on div "profile Bio" at bounding box center [905, 115] width 242 height 34
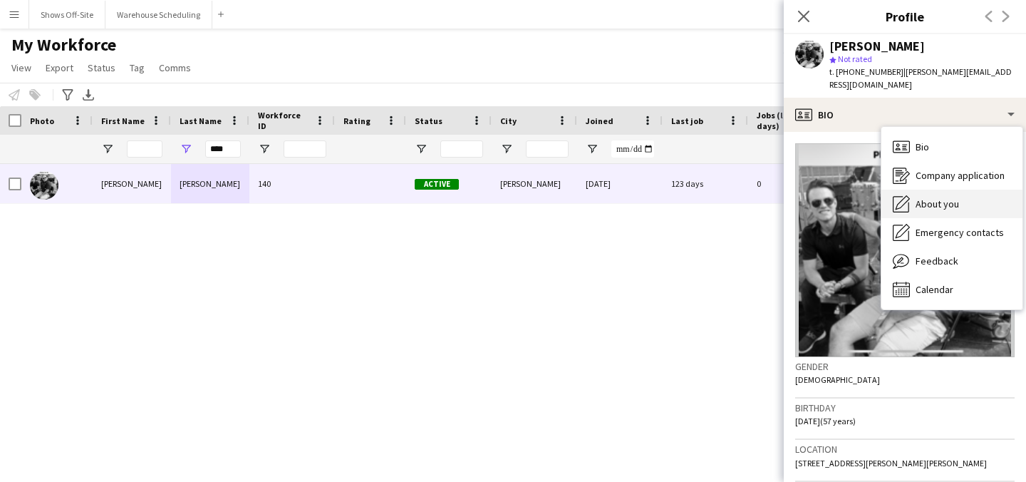
click at [952, 197] on span "About you" at bounding box center [936, 203] width 43 height 13
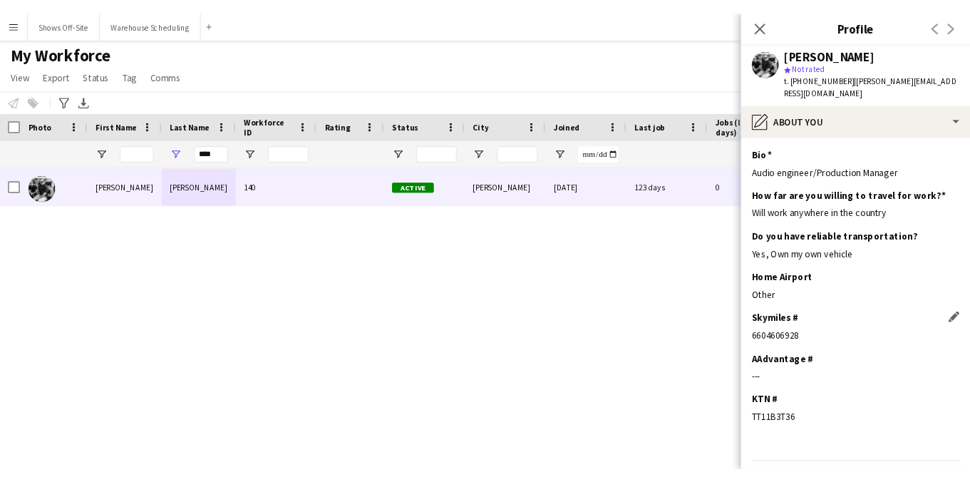
scroll to position [10, 0]
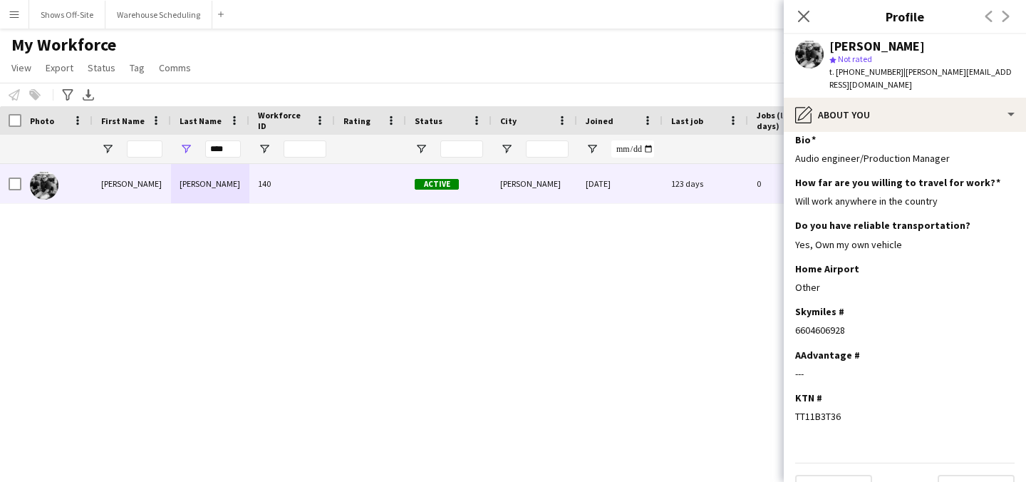
drag, startPoint x: 852, startPoint y: 314, endPoint x: 791, endPoint y: 314, distance: 61.3
click at [791, 314] on app-section-data-types "Bio Edit this field Audio engineer/Production Manager How far are you willing t…" at bounding box center [905, 307] width 242 height 350
drag, startPoint x: 226, startPoint y: 155, endPoint x: 192, endPoint y: 155, distance: 33.5
click at [195, 155] on div "****" at bounding box center [210, 149] width 78 height 28
drag, startPoint x: 232, startPoint y: 147, endPoint x: 181, endPoint y: 147, distance: 50.6
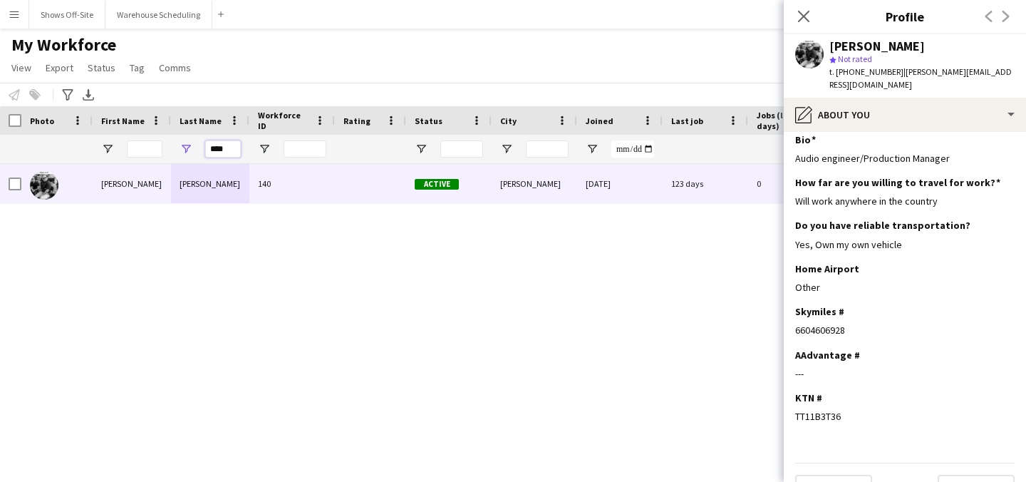
click at [189, 147] on div "****" at bounding box center [210, 149] width 78 height 28
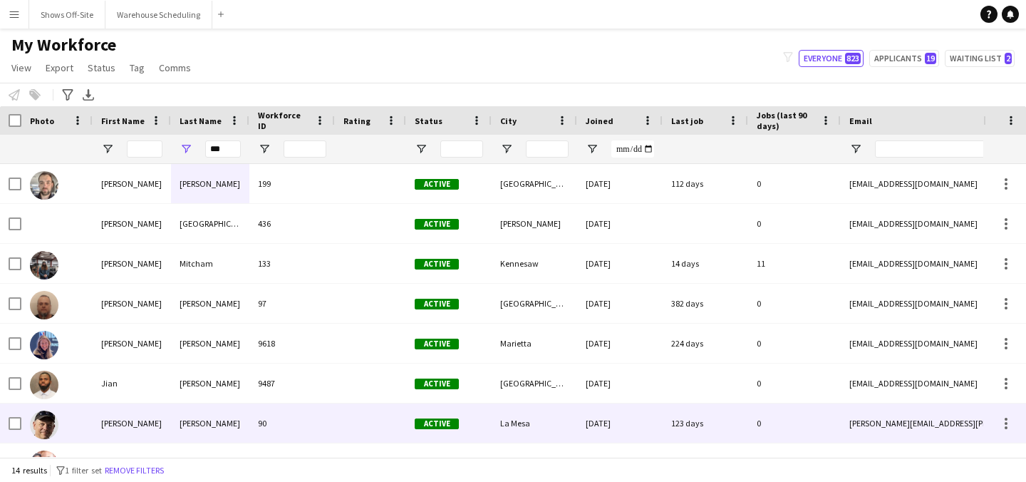
click at [169, 423] on div "[PERSON_NAME]" at bounding box center [132, 422] width 78 height 39
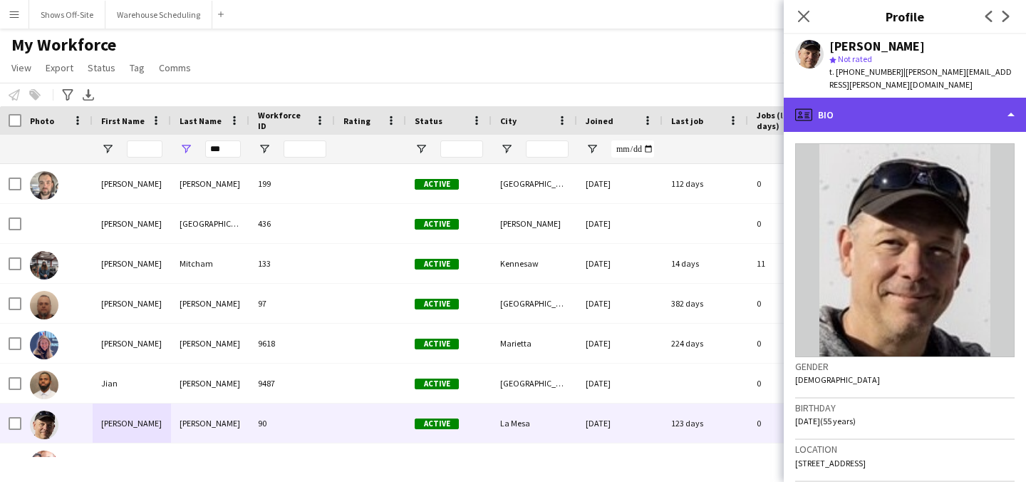
click at [881, 98] on div "profile Bio" at bounding box center [905, 115] width 242 height 34
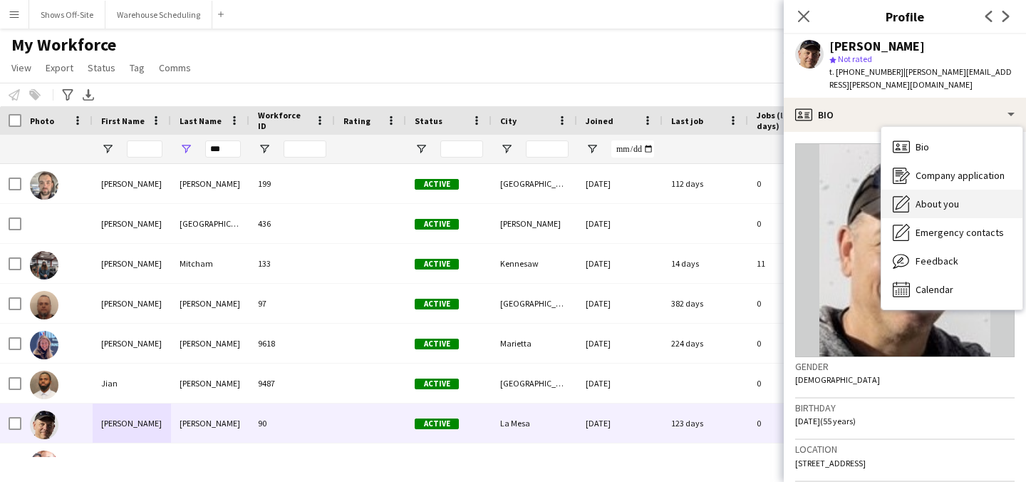
click at [912, 193] on div "About you About you" at bounding box center [951, 204] width 141 height 28
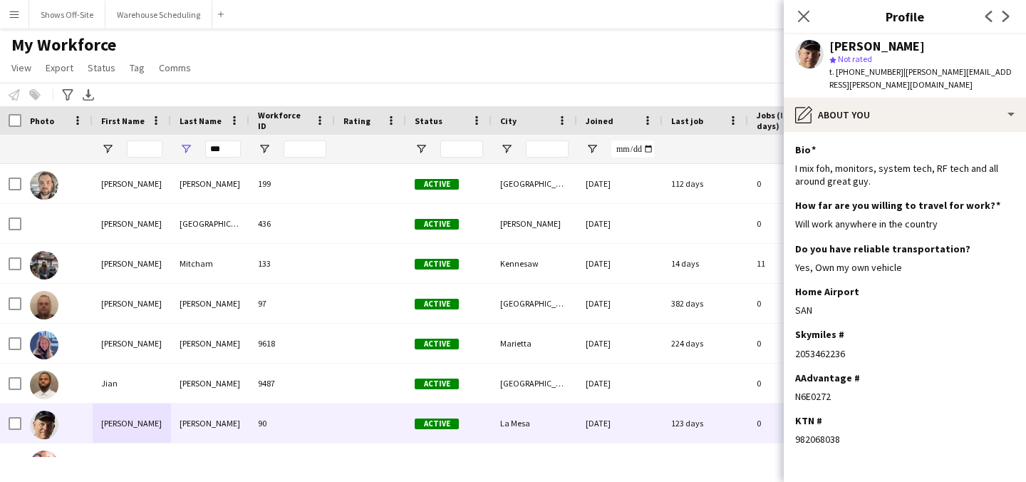
drag, startPoint x: 846, startPoint y: 337, endPoint x: 785, endPoint y: 336, distance: 60.6
click at [784, 336] on app-section-data-types "Bio Edit this field I mix foh, monitors, system tech, RF tech and all around gr…" at bounding box center [905, 307] width 242 height 350
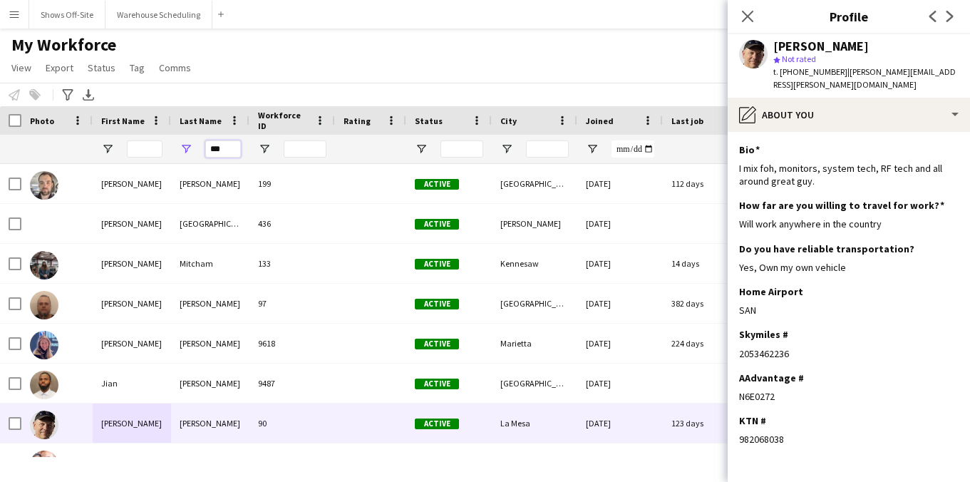
drag, startPoint x: 229, startPoint y: 144, endPoint x: 95, endPoint y: 154, distance: 133.6
click at [123, 153] on div "***" at bounding box center [772, 149] width 1545 height 28
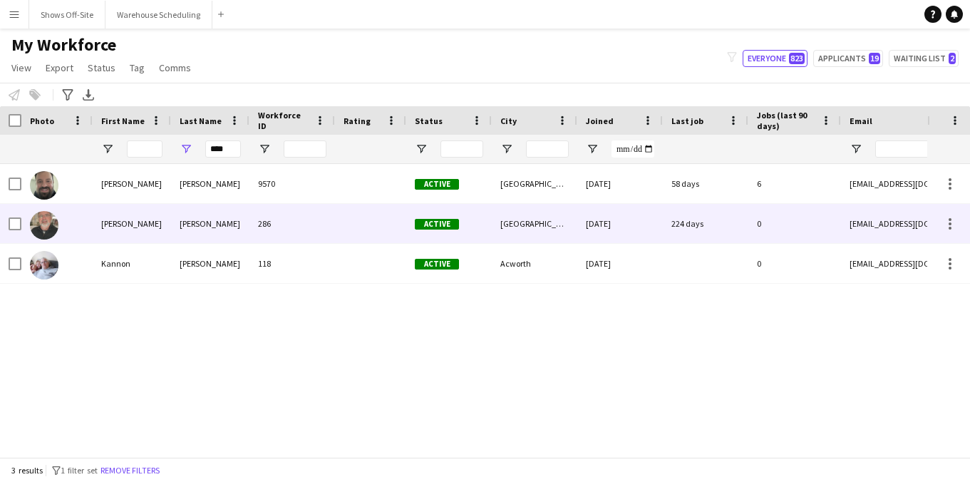
click at [219, 214] on div "[PERSON_NAME]" at bounding box center [210, 223] width 78 height 39
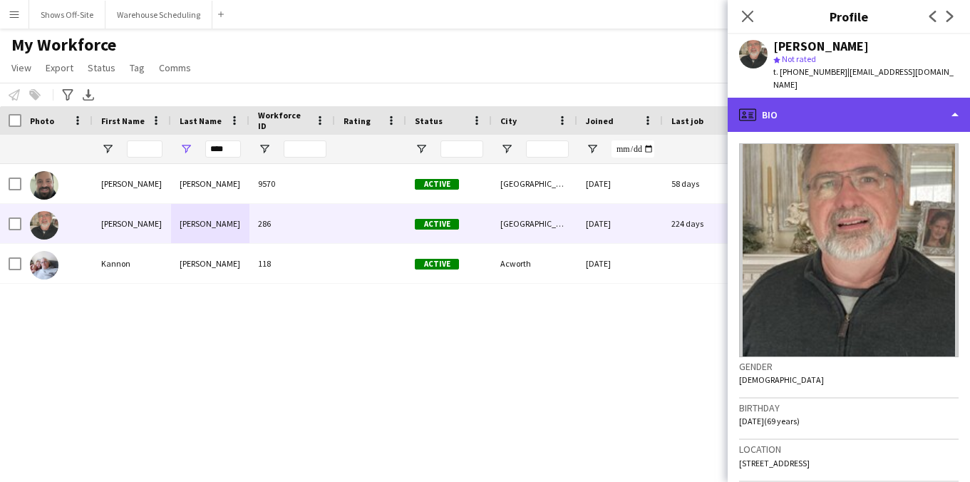
click at [888, 103] on div "profile Bio" at bounding box center [848, 115] width 242 height 34
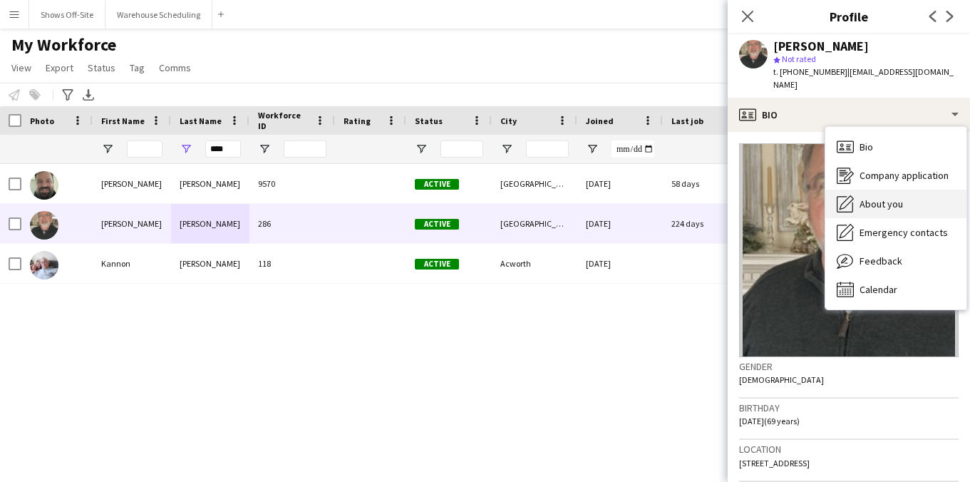
click at [895, 197] on span "About you" at bounding box center [880, 203] width 43 height 13
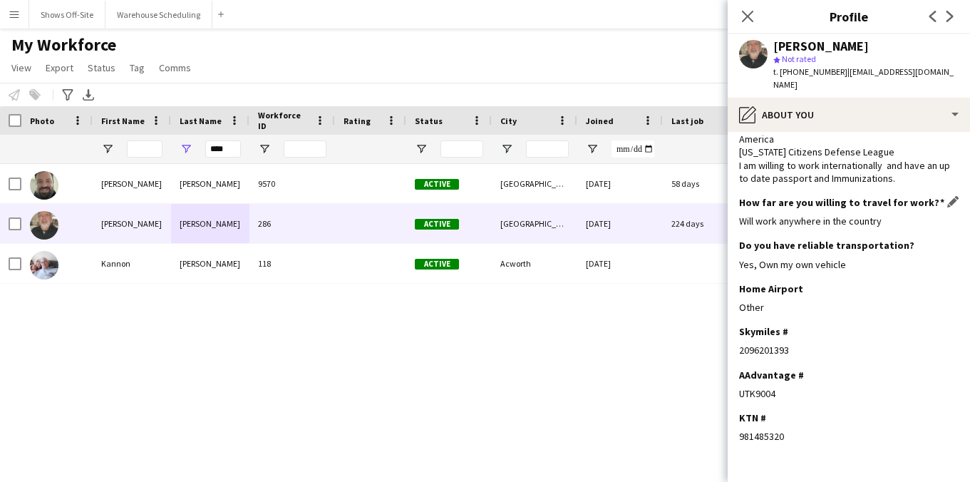
scroll to position [160, 0]
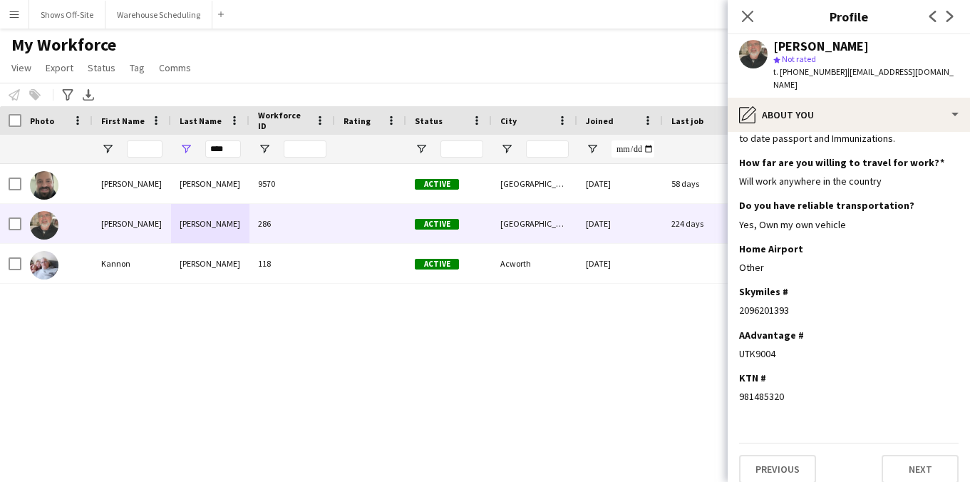
drag, startPoint x: 789, startPoint y: 346, endPoint x: 726, endPoint y: 344, distance: 63.4
click at [725, 344] on body "Menu Boards Boards Boards All jobs Status Workforce Workforce My Workforce Recr…" at bounding box center [485, 241] width 970 height 482
click at [759, 331] on div "AAdvantage # Edit this field UTK9004" at bounding box center [848, 349] width 219 height 43
drag, startPoint x: 776, startPoint y: 336, endPoint x: 741, endPoint y: 337, distance: 34.9
click at [740, 347] on div "UTK9004" at bounding box center [848, 353] width 219 height 13
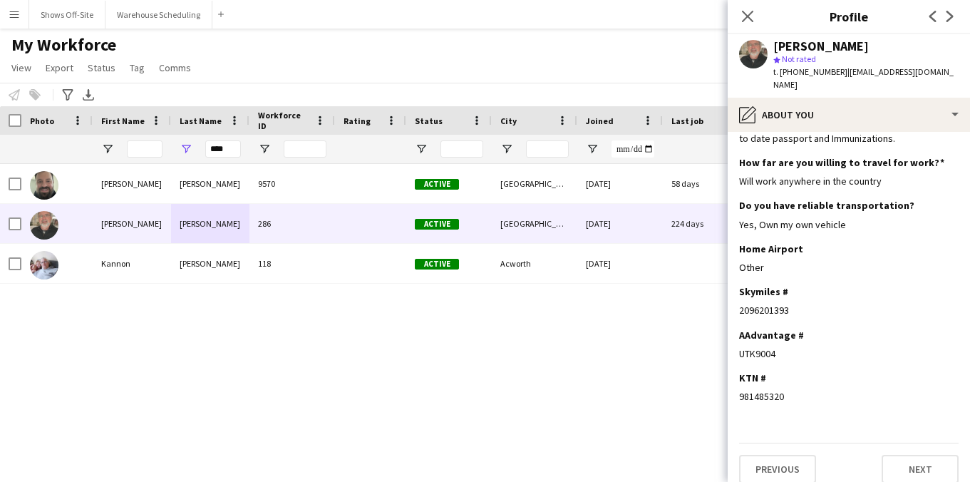
drag, startPoint x: 814, startPoint y: 47, endPoint x: 854, endPoint y: 47, distance: 39.9
click at [854, 47] on div "[PERSON_NAME]" at bounding box center [865, 46] width 185 height 13
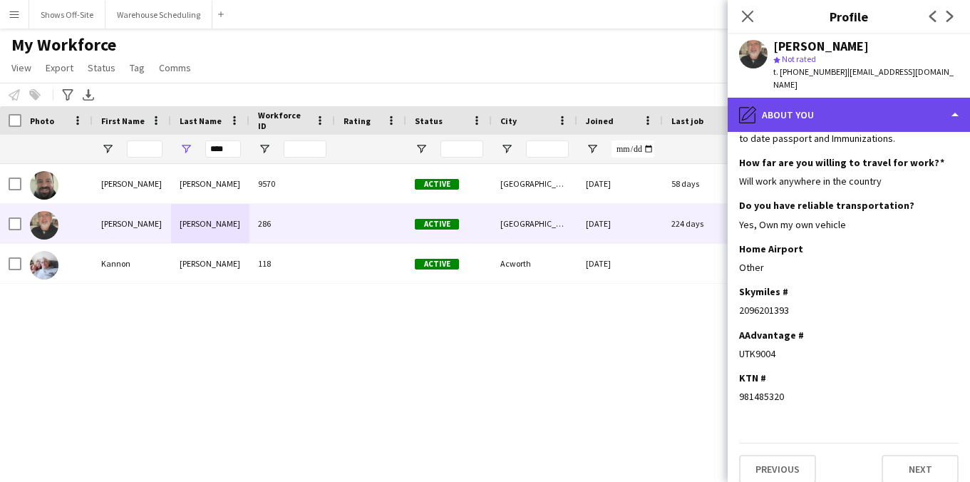
click at [803, 118] on div "pencil4 About you" at bounding box center [848, 115] width 242 height 34
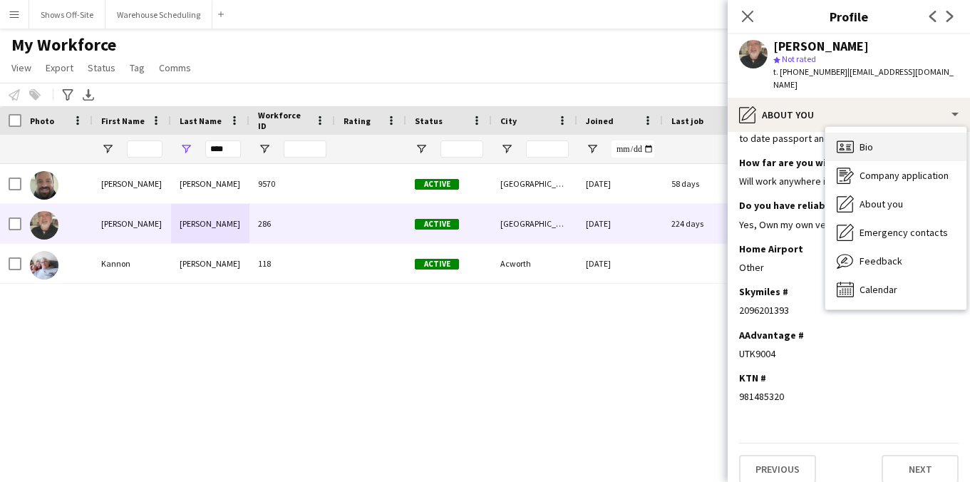
click at [825, 135] on div "Bio Bio" at bounding box center [895, 147] width 141 height 28
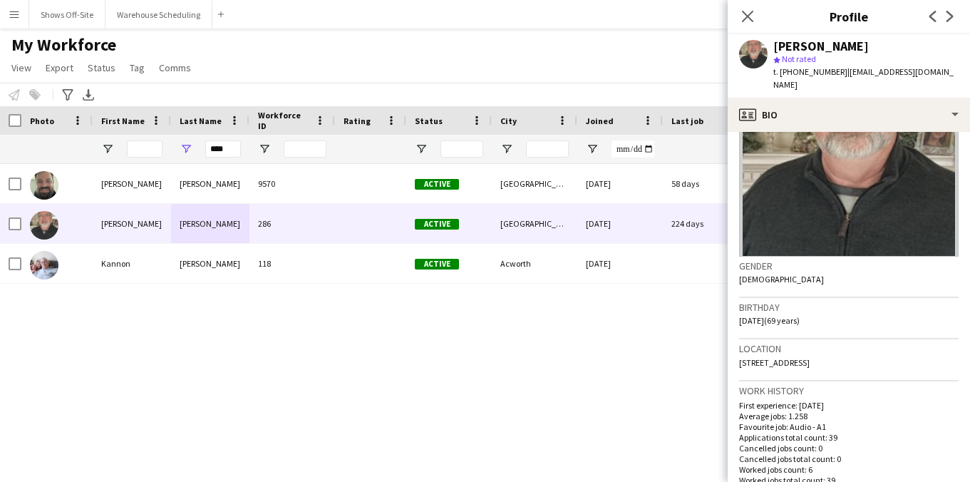
scroll to position [105, 0]
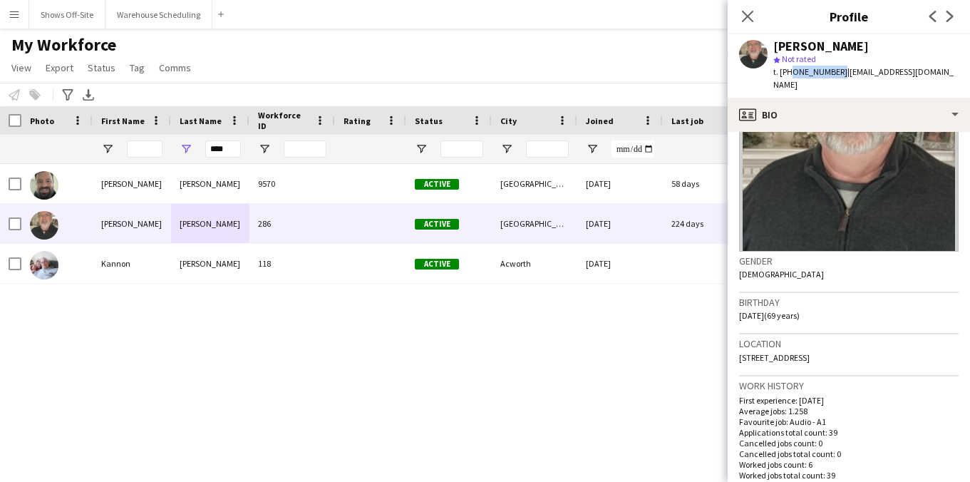
drag, startPoint x: 788, startPoint y: 71, endPoint x: 833, endPoint y: 72, distance: 44.9
click at [833, 72] on div "t. [PHONE_NUMBER] | [EMAIL_ADDRESS][DOMAIN_NAME]" at bounding box center [865, 79] width 185 height 26
drag, startPoint x: 237, startPoint y: 150, endPoint x: 177, endPoint y: 150, distance: 59.8
click at [177, 150] on div "****" at bounding box center [210, 149] width 78 height 28
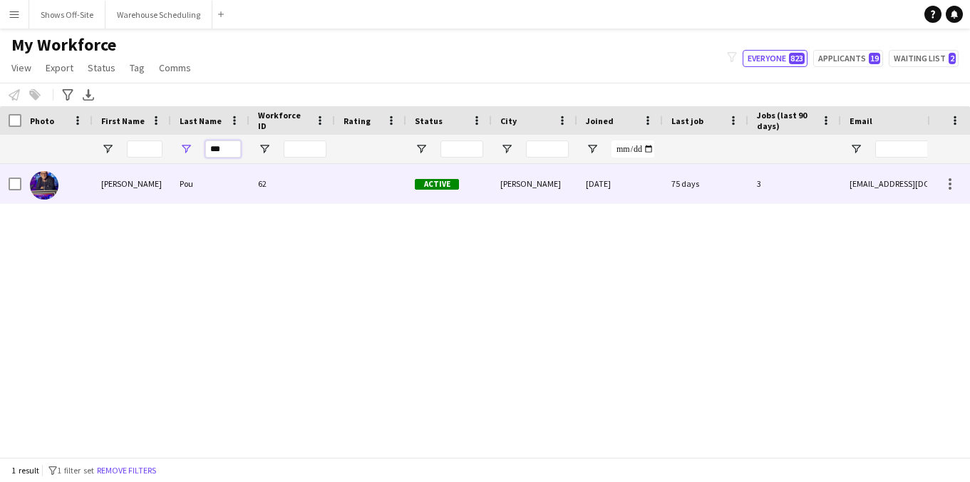
type input "***"
click at [189, 177] on div "Pou" at bounding box center [210, 183] width 78 height 39
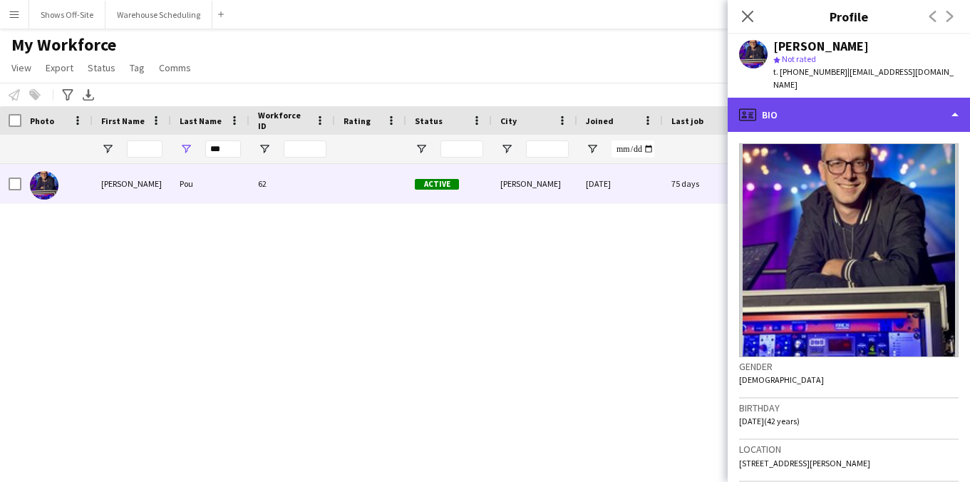
click at [845, 108] on div "profile Bio" at bounding box center [848, 115] width 242 height 34
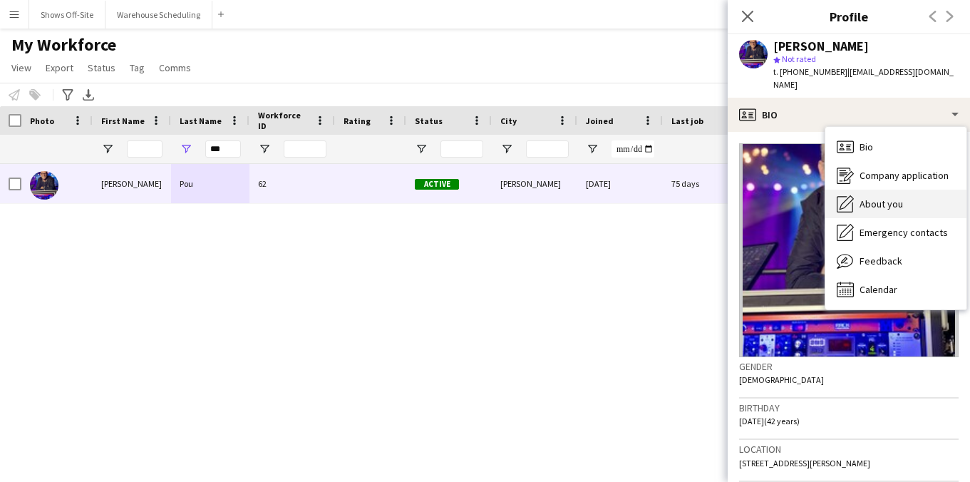
click at [885, 197] on span "About you" at bounding box center [880, 203] width 43 height 13
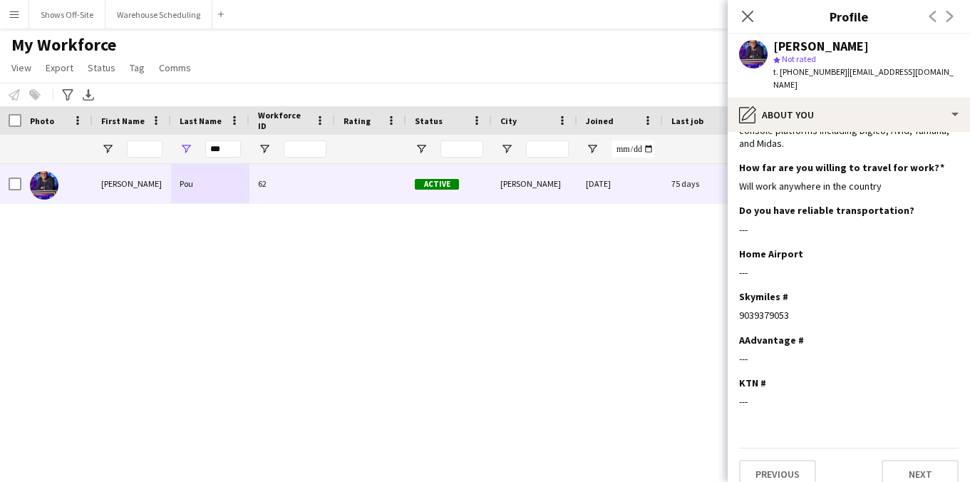
scroll to position [95, 0]
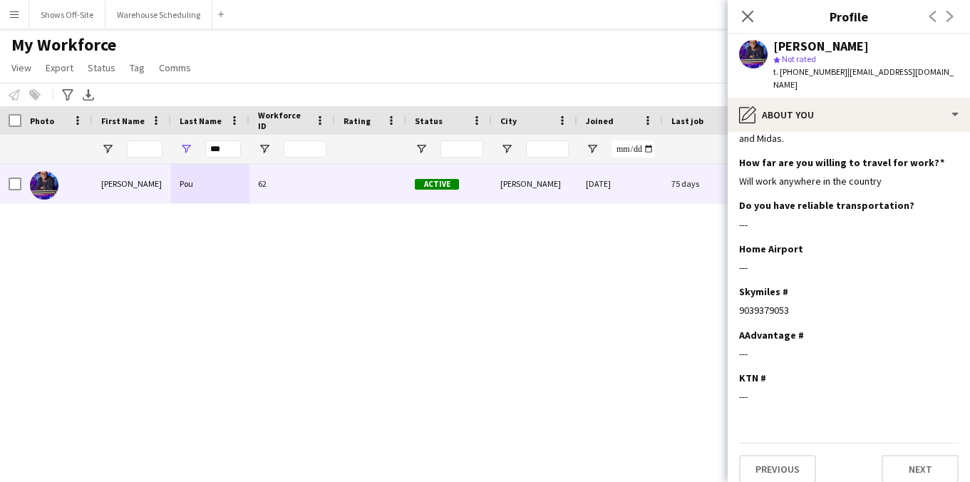
drag, startPoint x: 793, startPoint y: 295, endPoint x: 735, endPoint y: 296, distance: 57.7
click at [735, 296] on app-section-data-types "Bio Edit this field Experienced A1 for concerts, corporate events, broadcast, o…" at bounding box center [848, 307] width 242 height 350
